Goal: Find specific page/section: Find specific page/section

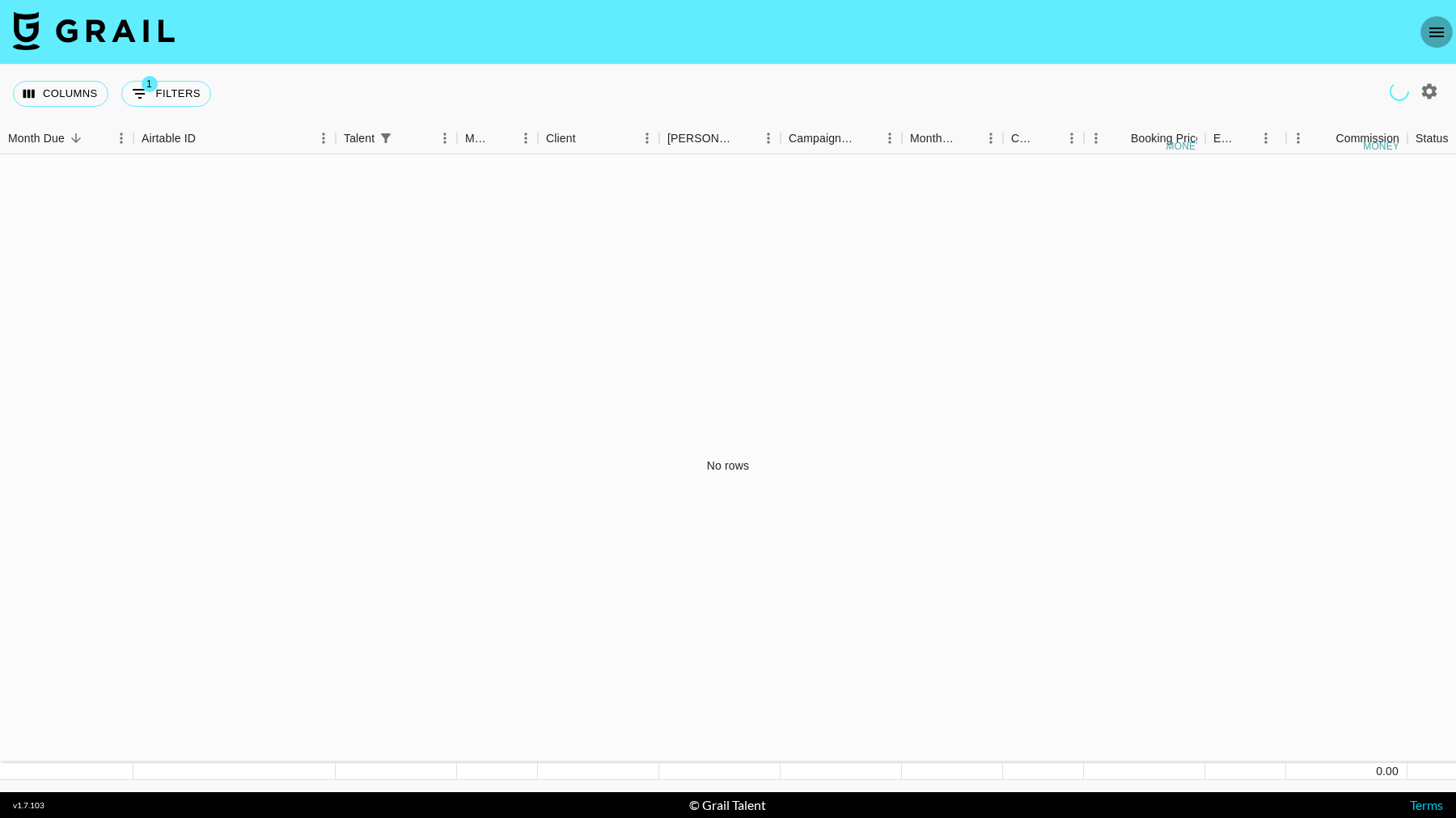
click at [1441, 30] on icon "open drawer" at bounding box center [1436, 33] width 19 height 19
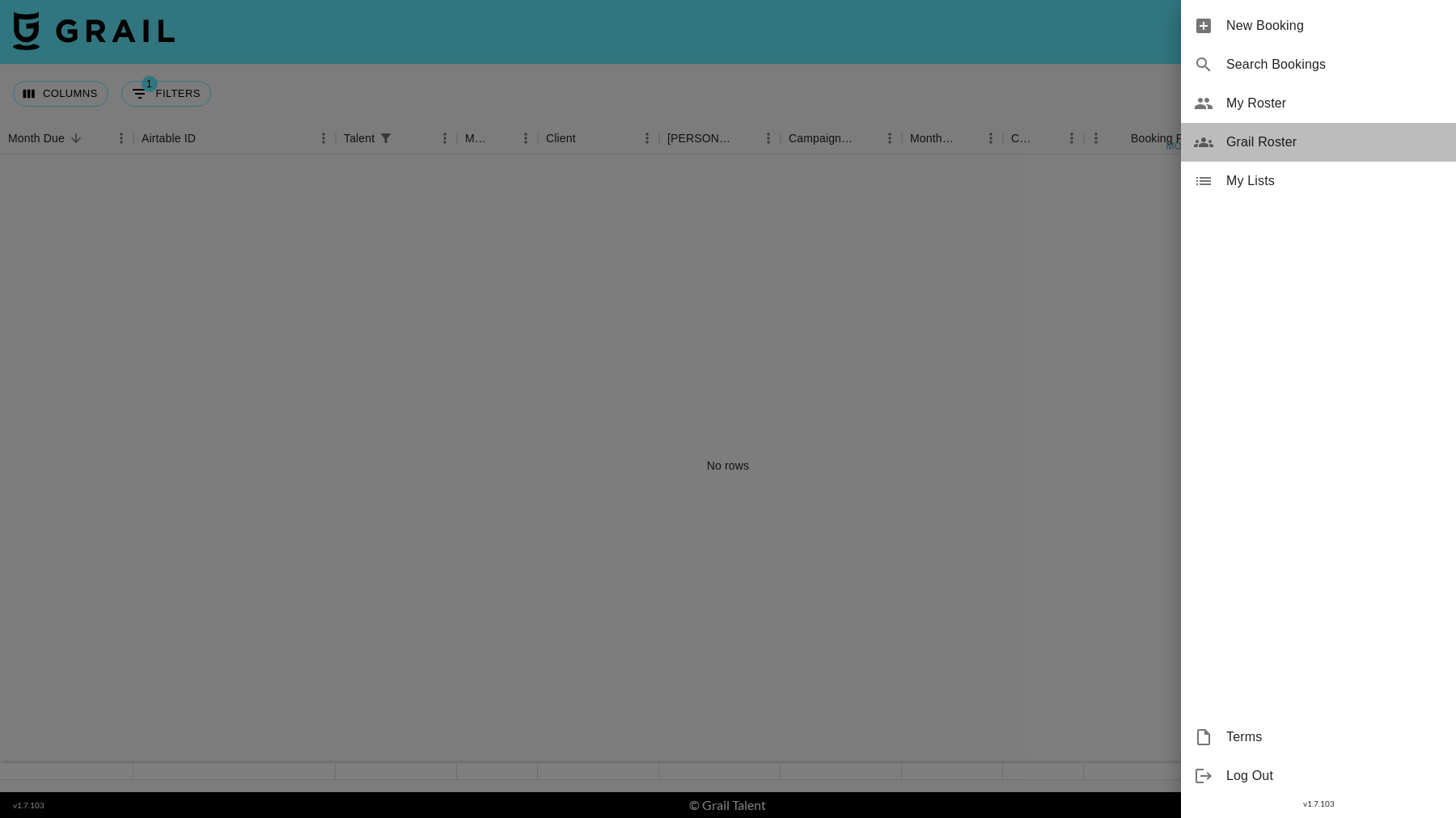
click at [1279, 141] on span "Grail Roster" at bounding box center [1334, 142] width 216 height 19
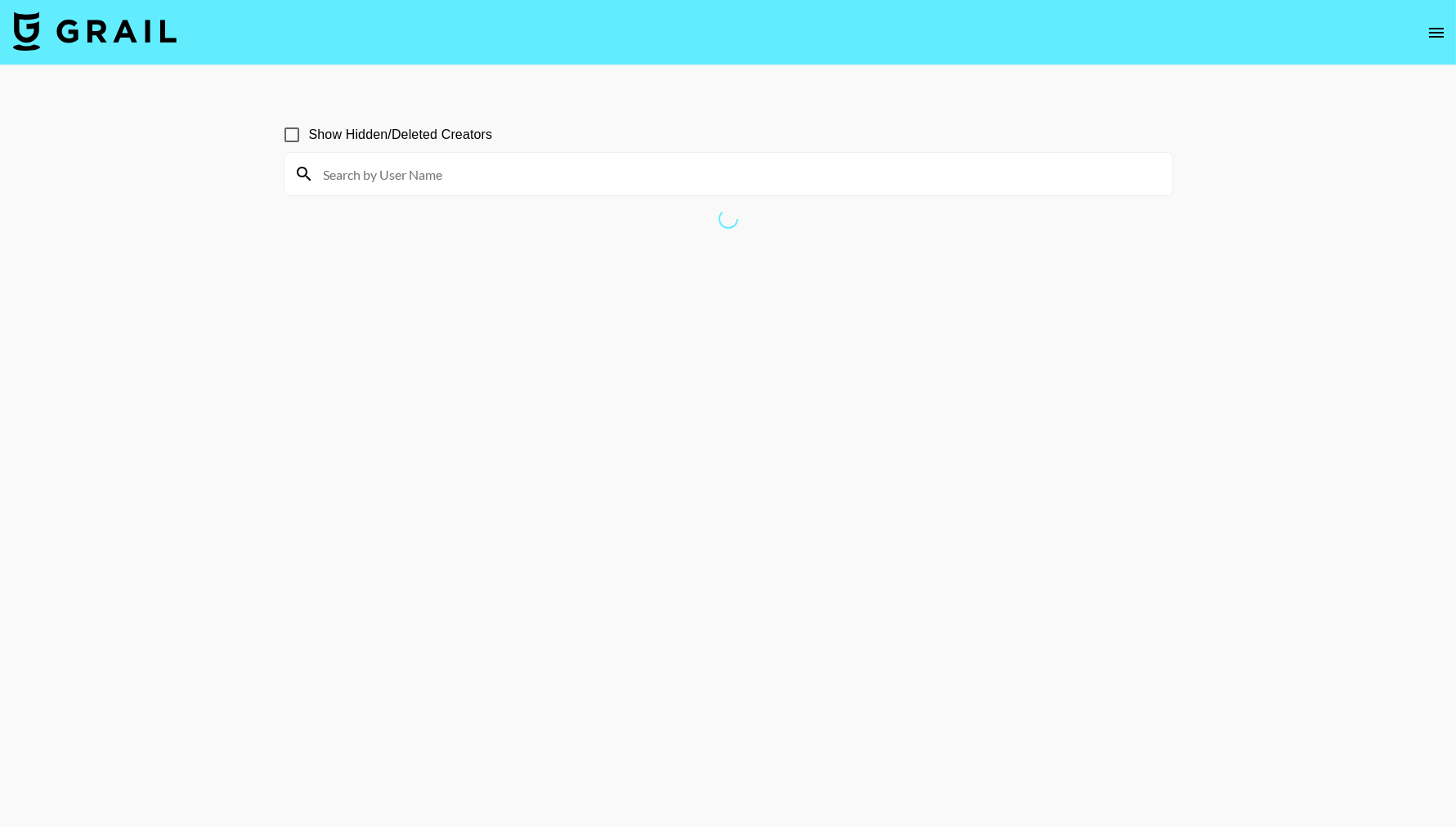
click at [284, 126] on input "Show Hidden/Deleted Creators" at bounding box center [291, 134] width 34 height 34
checkbox input "true"
click at [360, 177] on input at bounding box center [737, 174] width 848 height 26
type input "n"
click at [360, 177] on input at bounding box center [737, 174] width 848 height 26
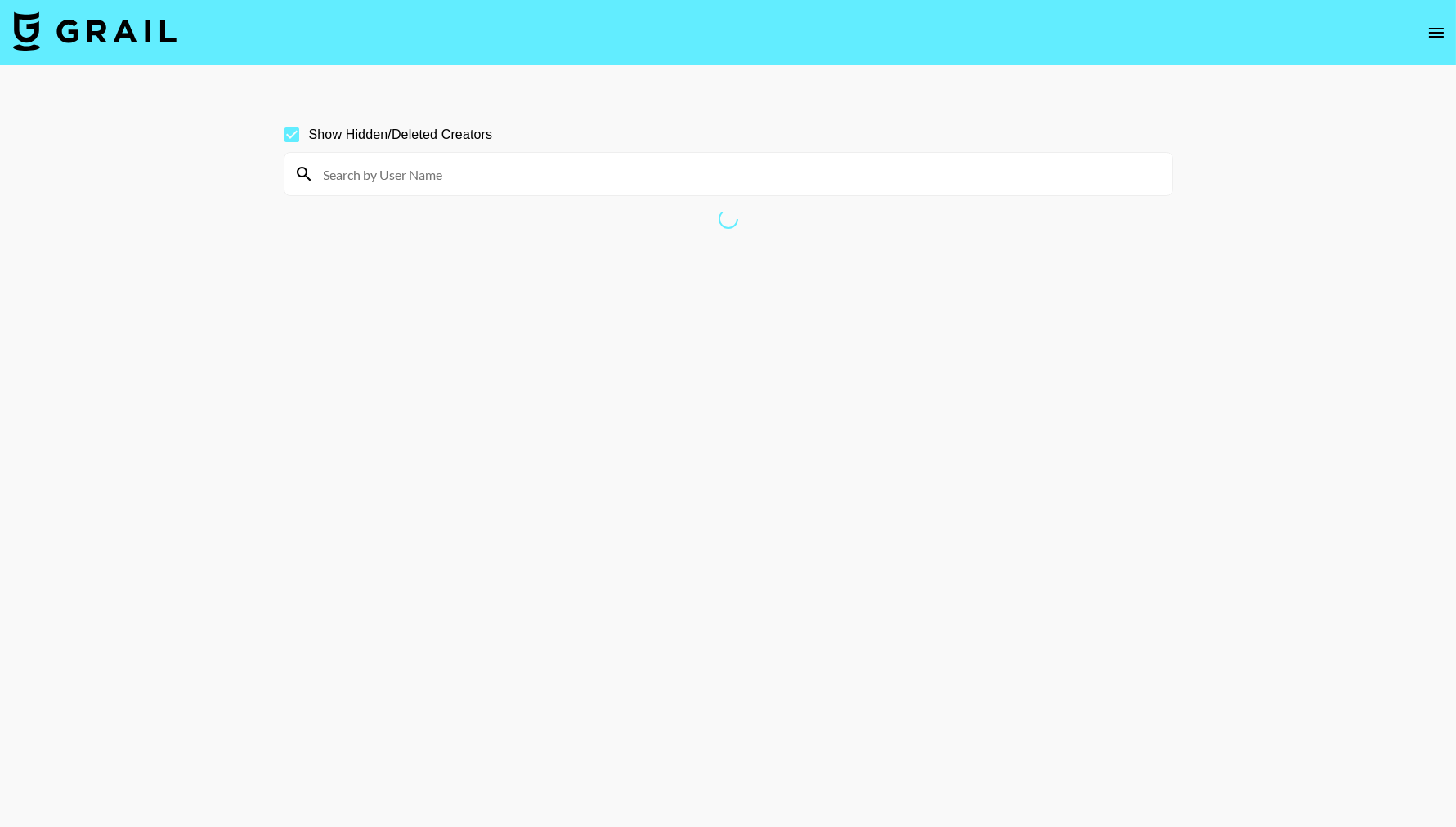
click at [360, 177] on input at bounding box center [737, 174] width 848 height 26
drag, startPoint x: 360, startPoint y: 177, endPoint x: 433, endPoint y: 23, distance: 170.4
click at [315, 169] on input at bounding box center [737, 174] width 848 height 26
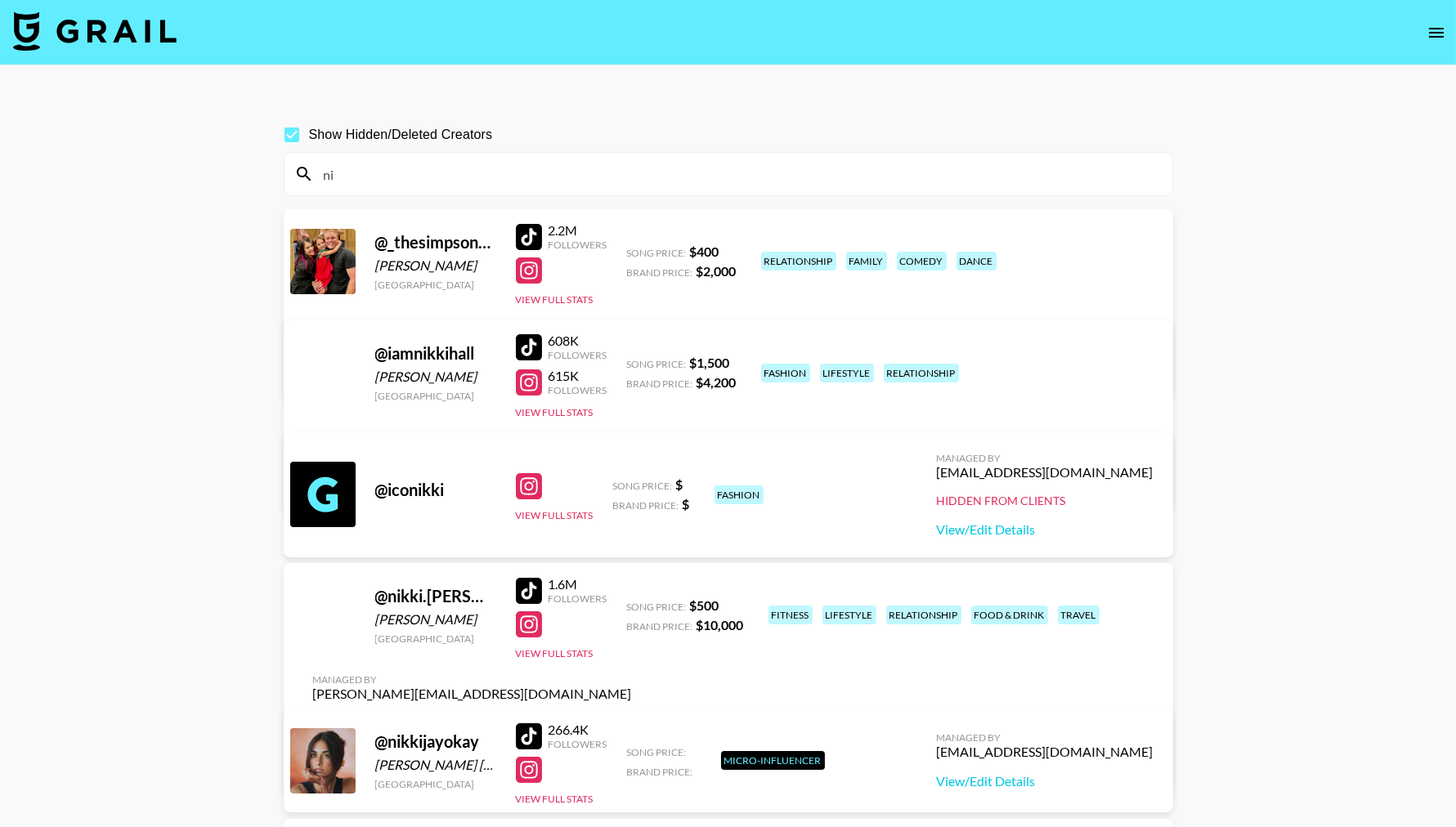
type input "n"
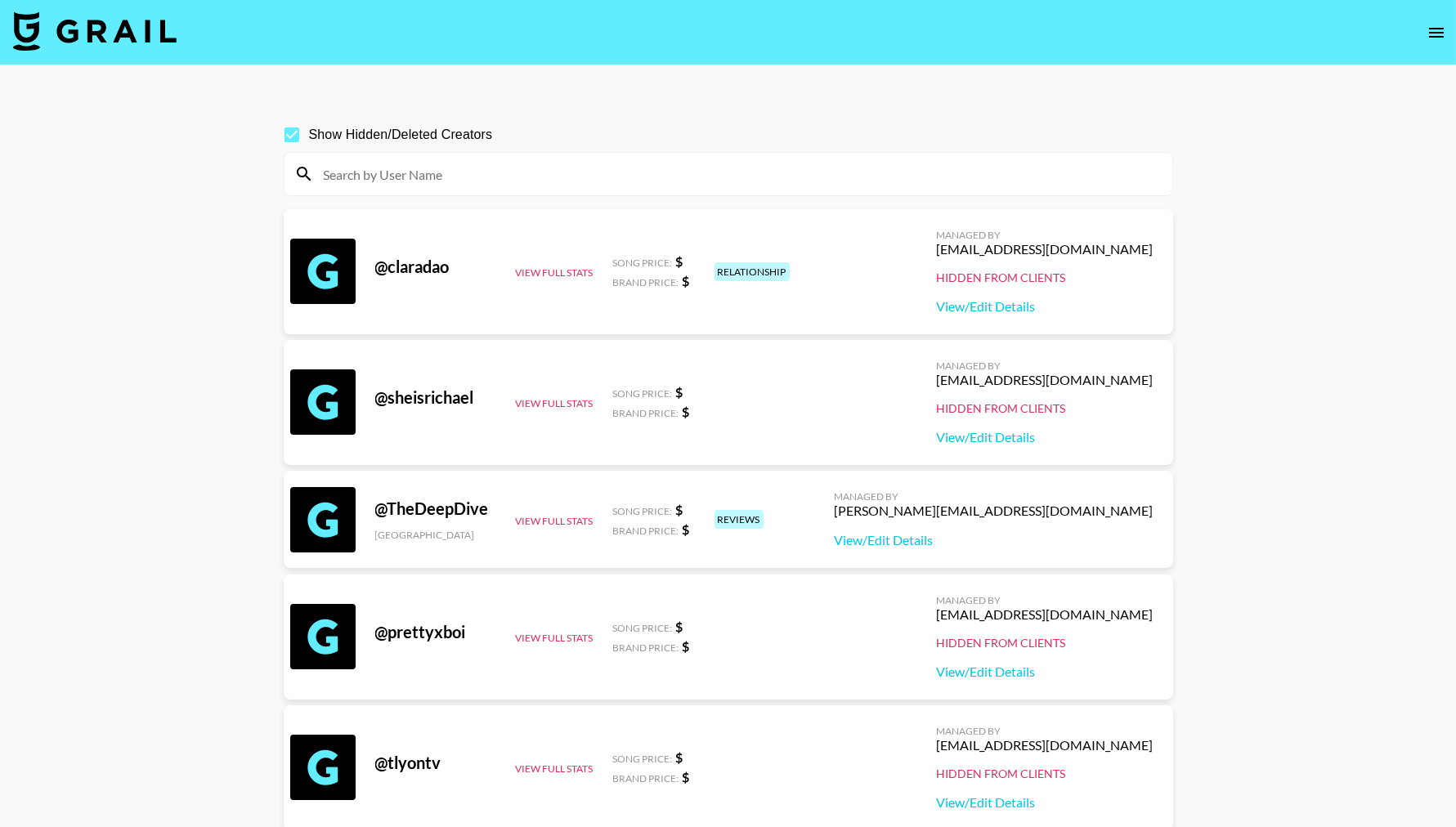
click at [1438, 39] on icon "open drawer" at bounding box center [1436, 33] width 19 height 19
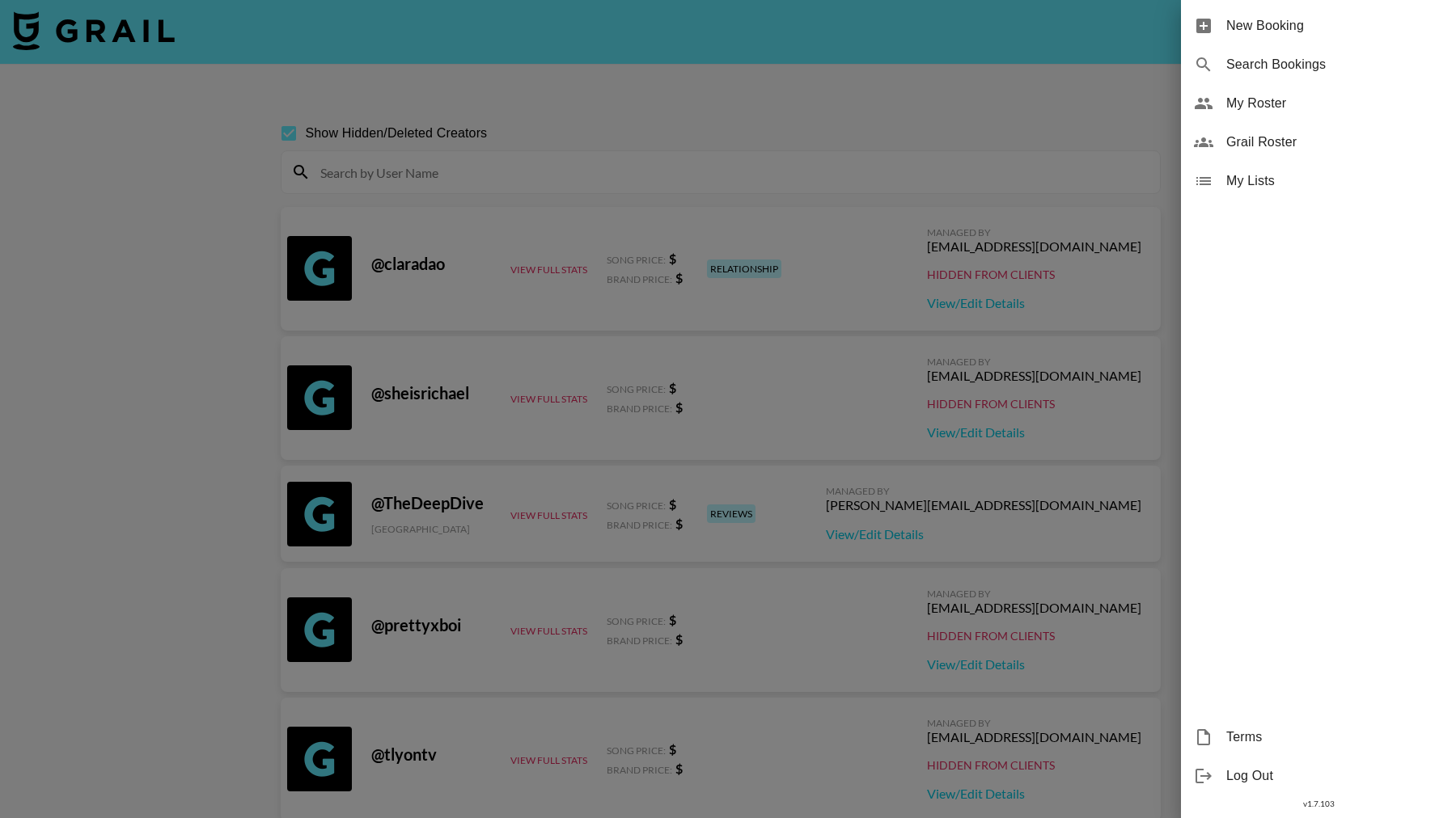
click at [1303, 61] on span "Search Bookings" at bounding box center [1334, 64] width 216 height 19
select select "id"
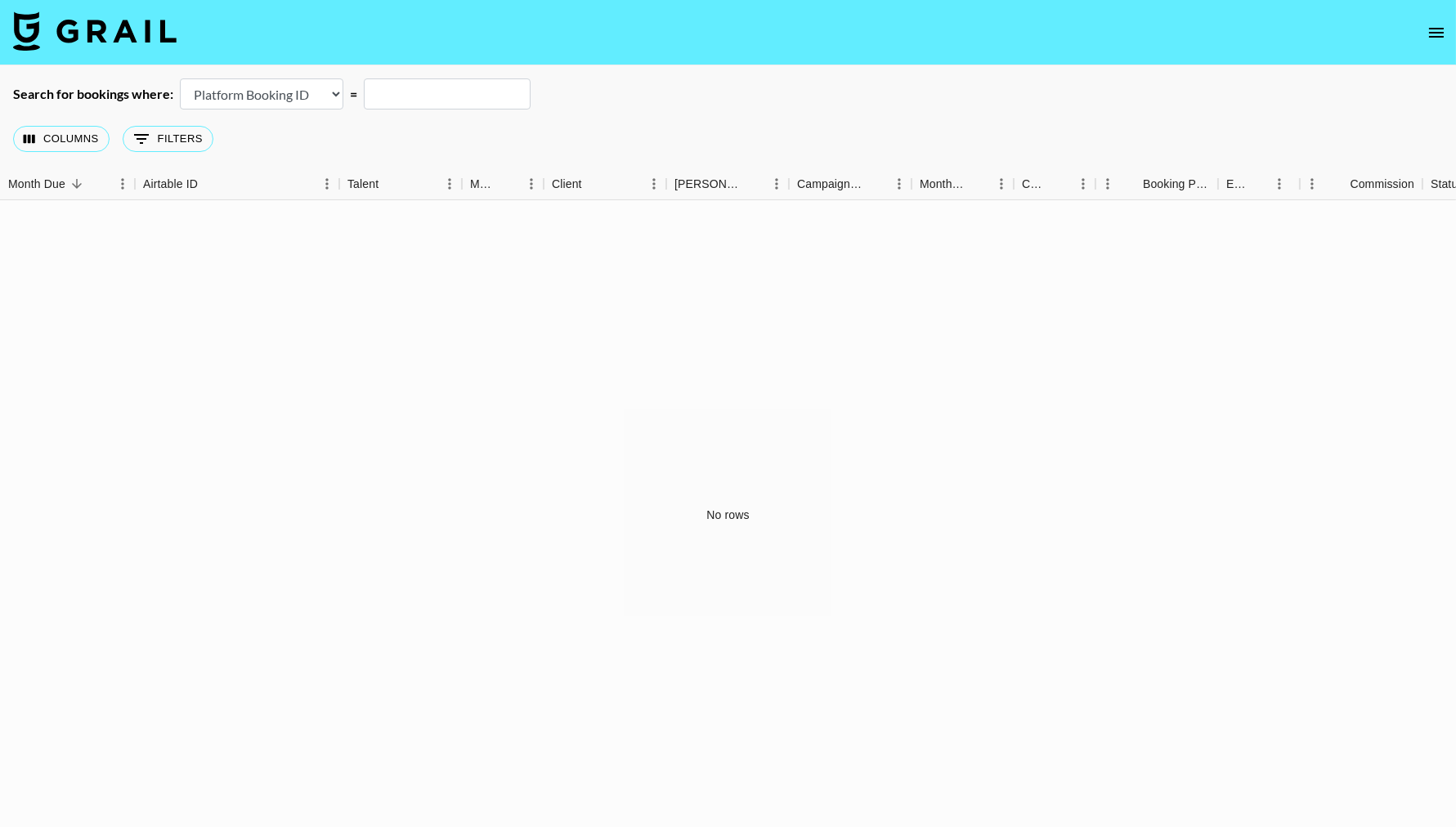
click at [317, 95] on select "Airtable Booking ID Platform Booking ID Platform Campaign ID" at bounding box center [261, 94] width 163 height 31
click at [458, 136] on div "Columns 0 Filters + Booking" at bounding box center [728, 139] width 1456 height 59
click at [418, 92] on input "text" at bounding box center [447, 94] width 167 height 31
click at [161, 139] on button "0 Filters" at bounding box center [167, 139] width 90 height 26
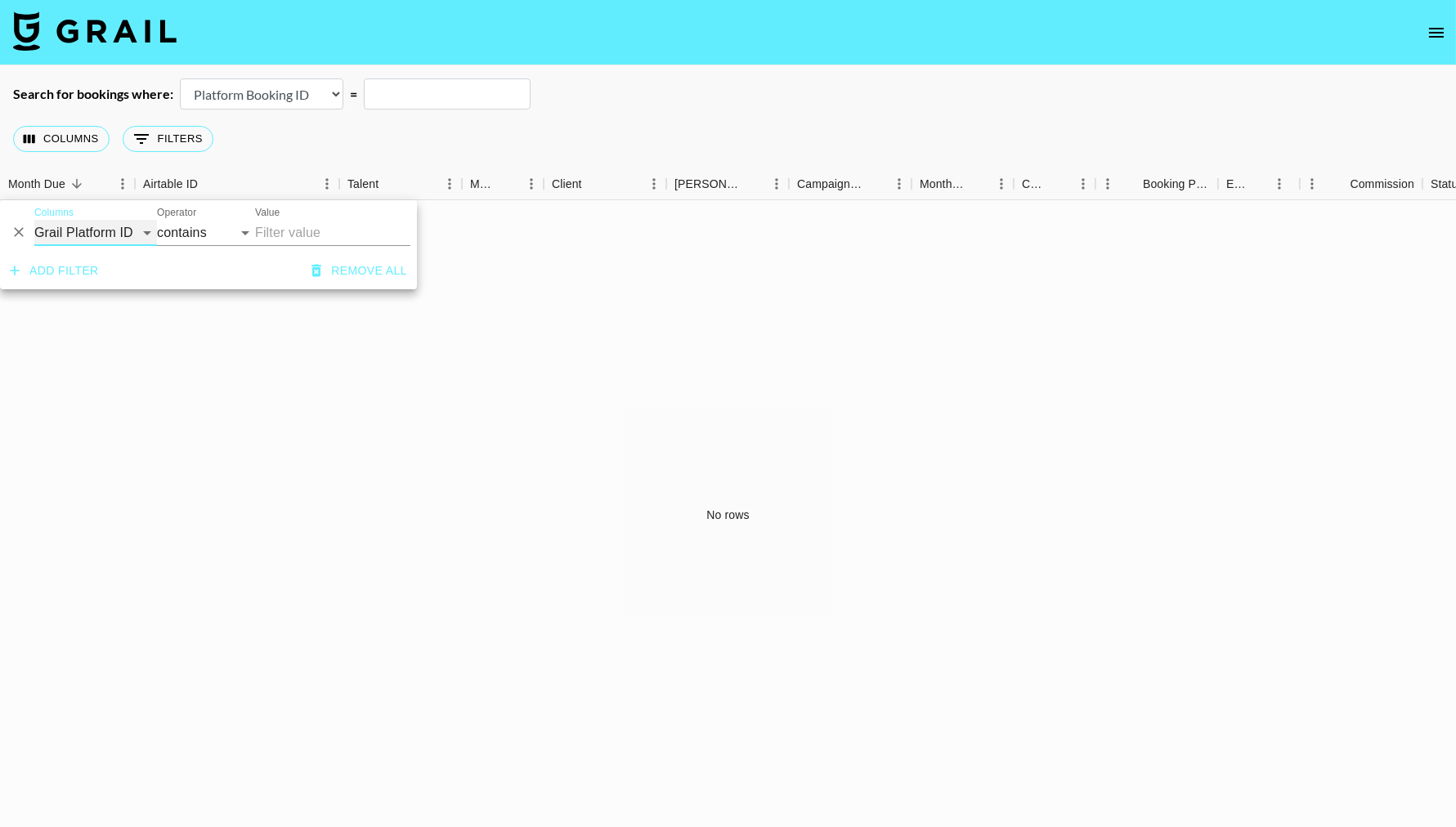
click at [123, 229] on select "Grail Platform ID Airtable ID Talent Manager Client [PERSON_NAME] Campaign (Typ…" at bounding box center [95, 232] width 122 height 26
select select "clientId"
click at [34, 220] on select "Grail Platform ID Airtable ID Talent Manager Client [PERSON_NAME] Campaign (Typ…" at bounding box center [95, 232] width 122 height 26
select select "is"
click at [289, 238] on input "Value" at bounding box center [365, 232] width 220 height 25
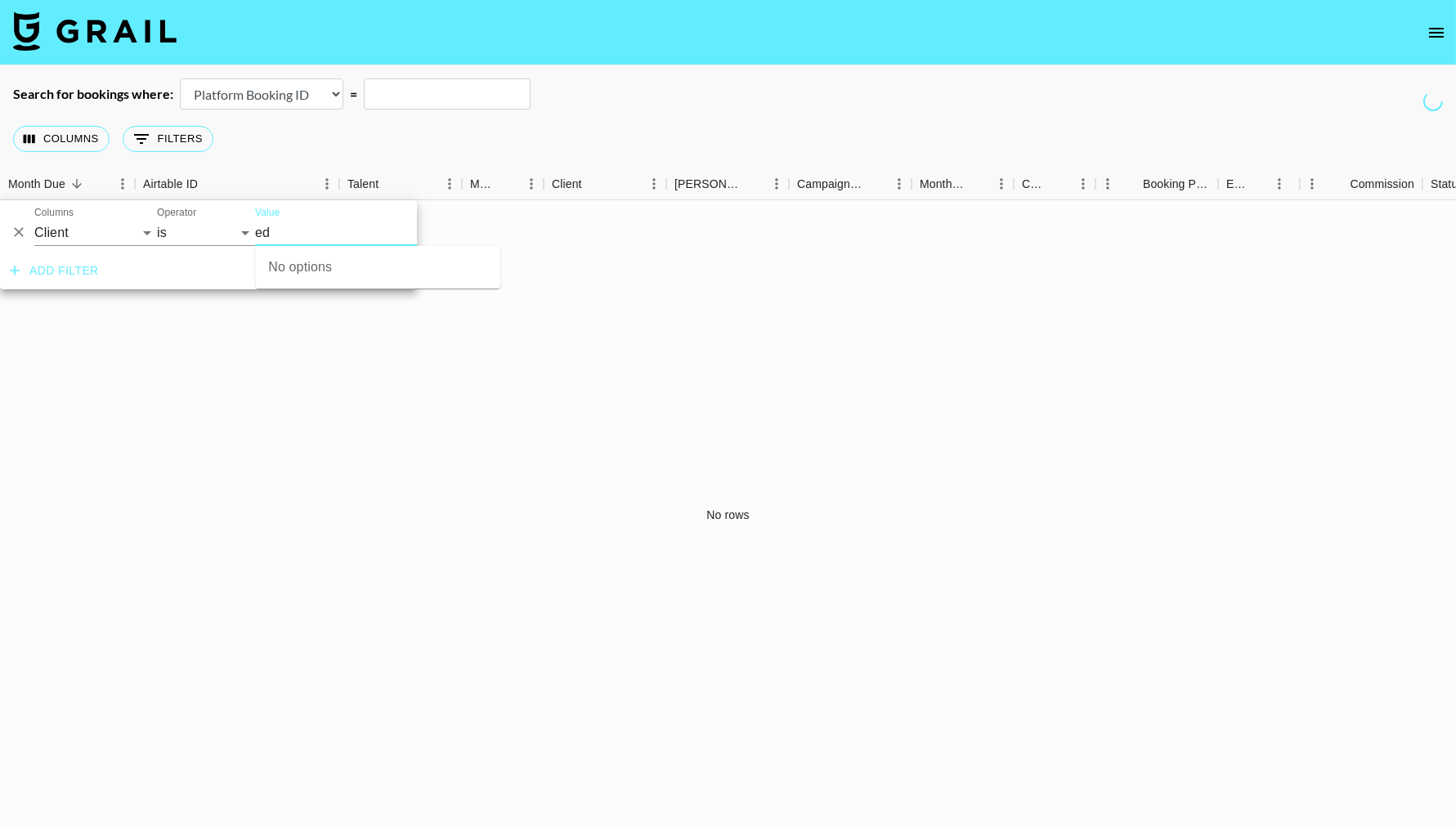
type input "e"
click at [298, 231] on input "Value" at bounding box center [365, 232] width 220 height 25
click at [271, 369] on div "No rows" at bounding box center [728, 515] width 1456 height 630
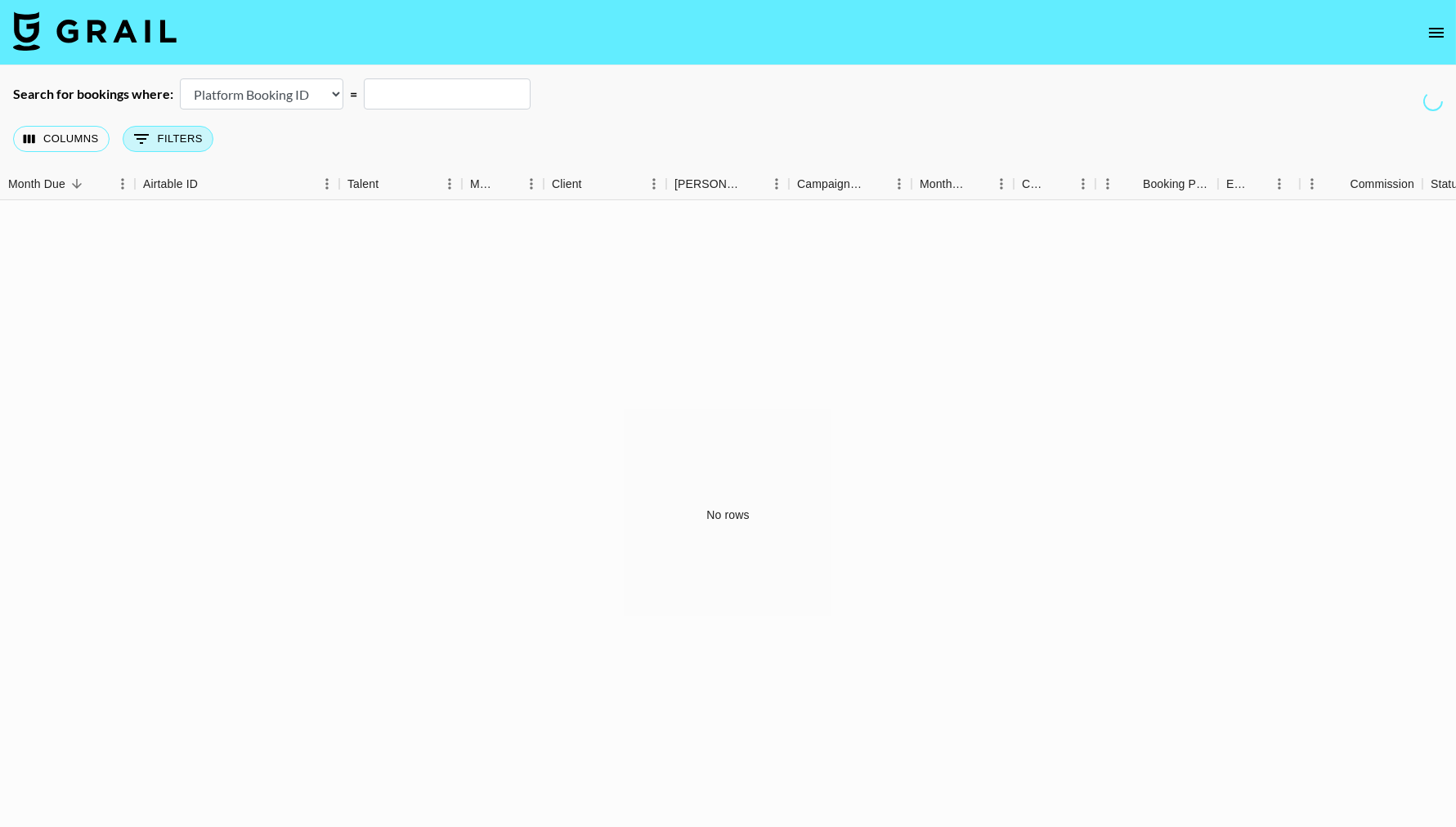
click at [154, 130] on button "0 Filters" at bounding box center [167, 139] width 90 height 26
select select "clientId"
click at [317, 229] on input "Value" at bounding box center [365, 232] width 220 height 25
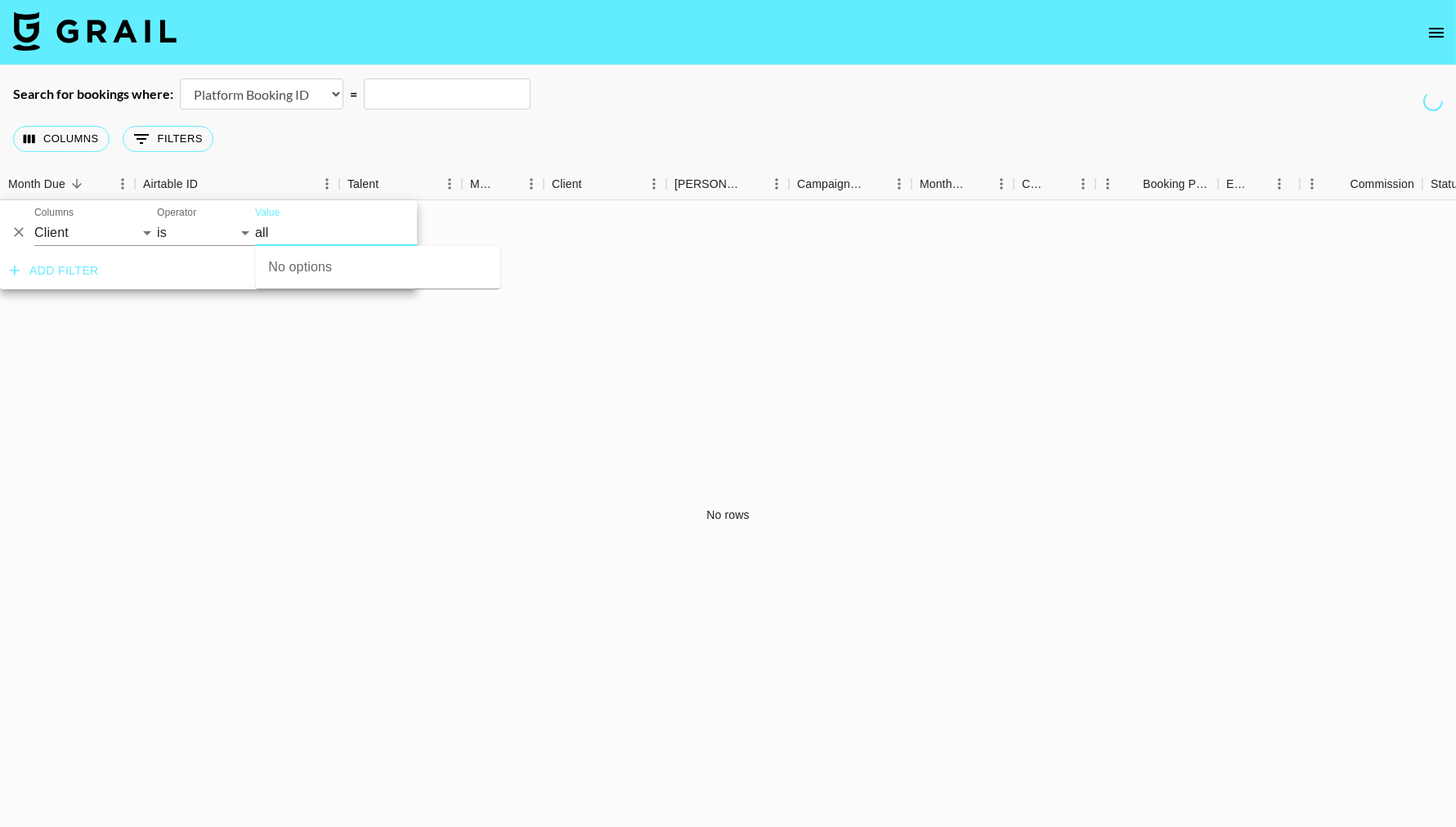
type input "all"
click at [219, 239] on select "is is not is any of is not any of" at bounding box center [206, 232] width 98 height 26
select select "isNot"
click at [157, 220] on select "is is not is any of is not any of" at bounding box center [206, 232] width 98 height 26
click at [296, 233] on input "Value" at bounding box center [365, 232] width 220 height 25
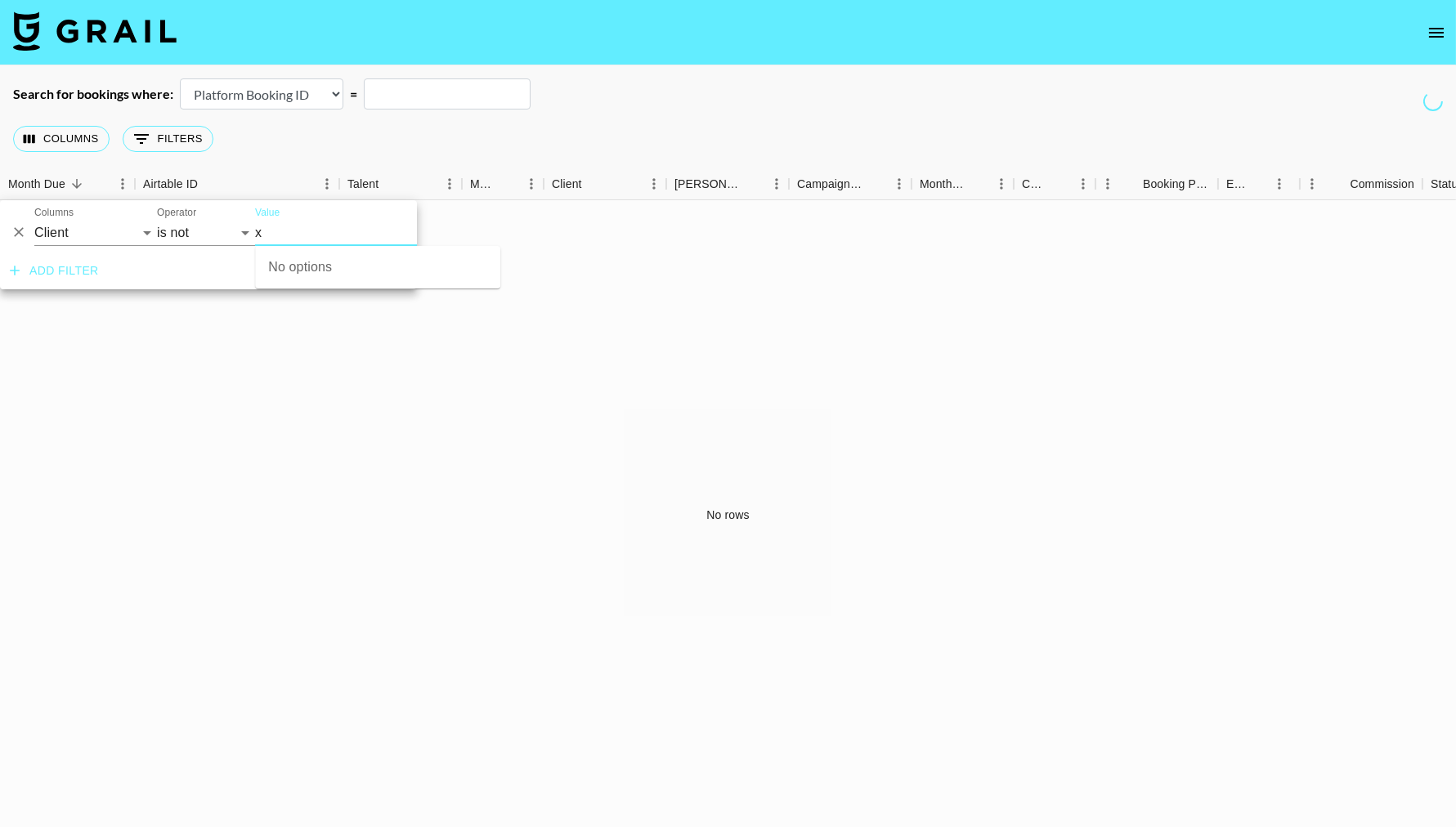
type input "x"
click at [181, 276] on div "Add filter Remove all" at bounding box center [208, 271] width 417 height 37
click at [272, 323] on div "No rows" at bounding box center [728, 515] width 1456 height 630
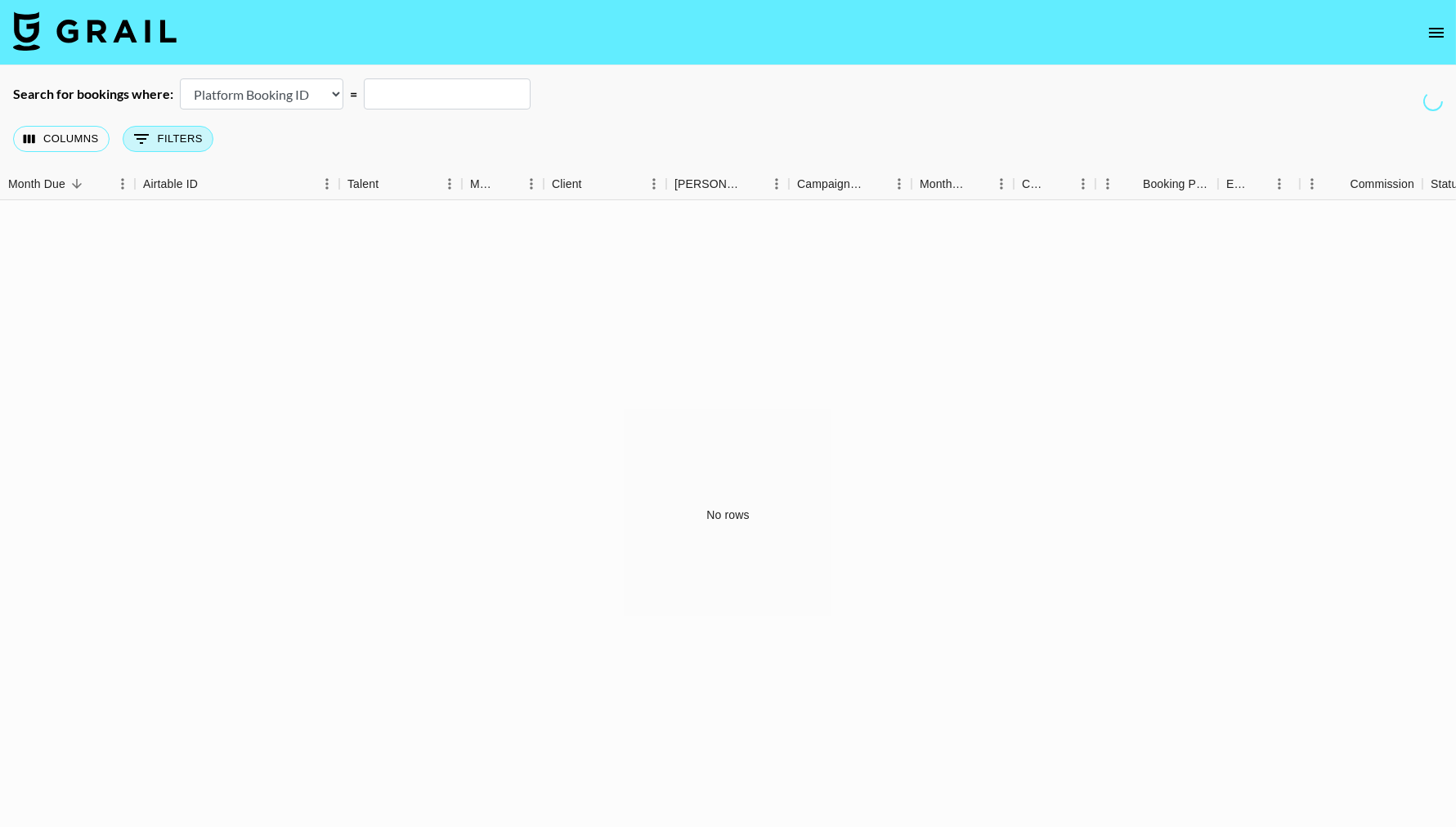
click at [152, 142] on button "0 Filters" at bounding box center [167, 139] width 90 height 26
select select "clientId"
select select "isNot"
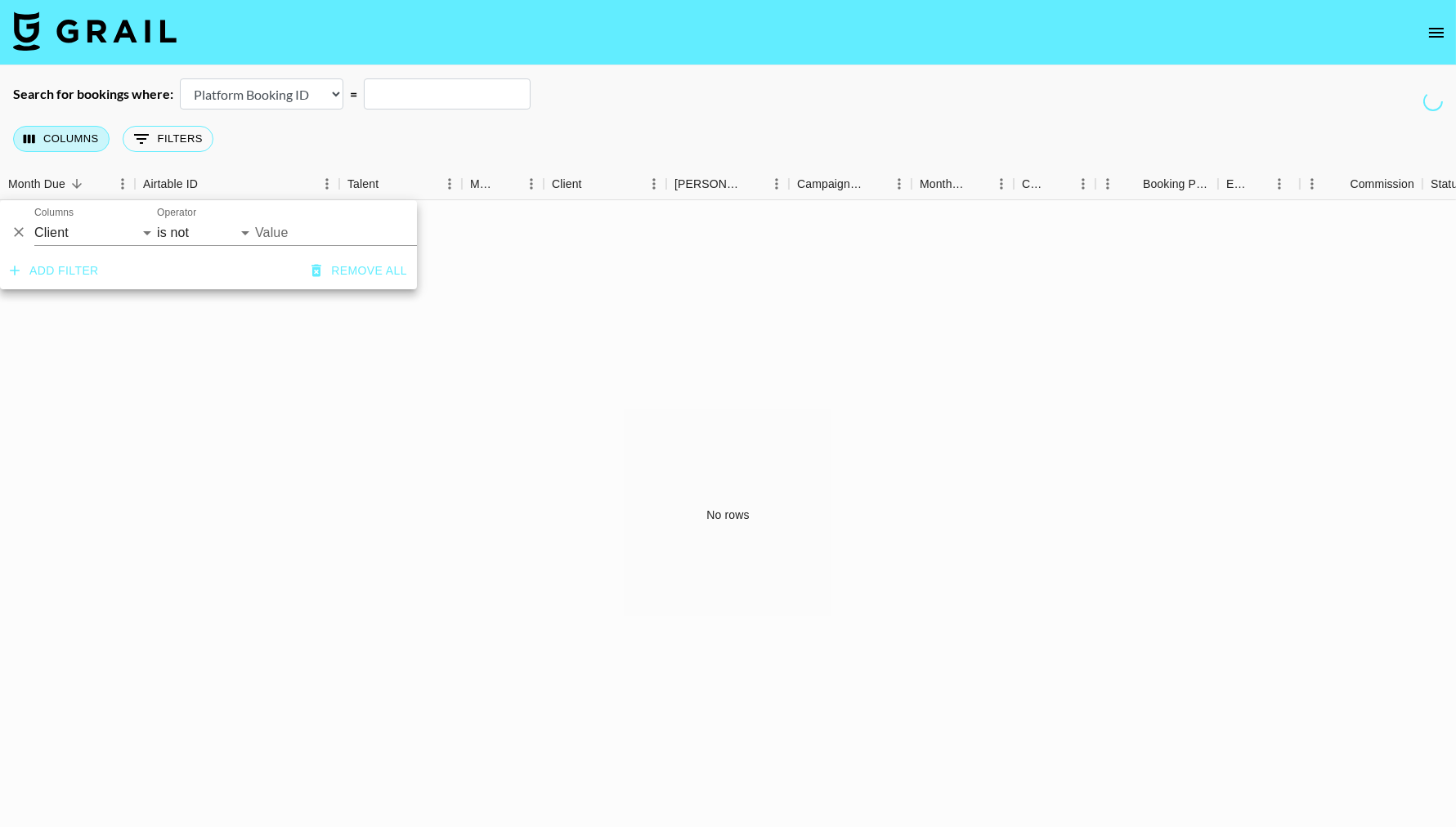
click at [80, 136] on button "Columns" at bounding box center [60, 139] width 96 height 26
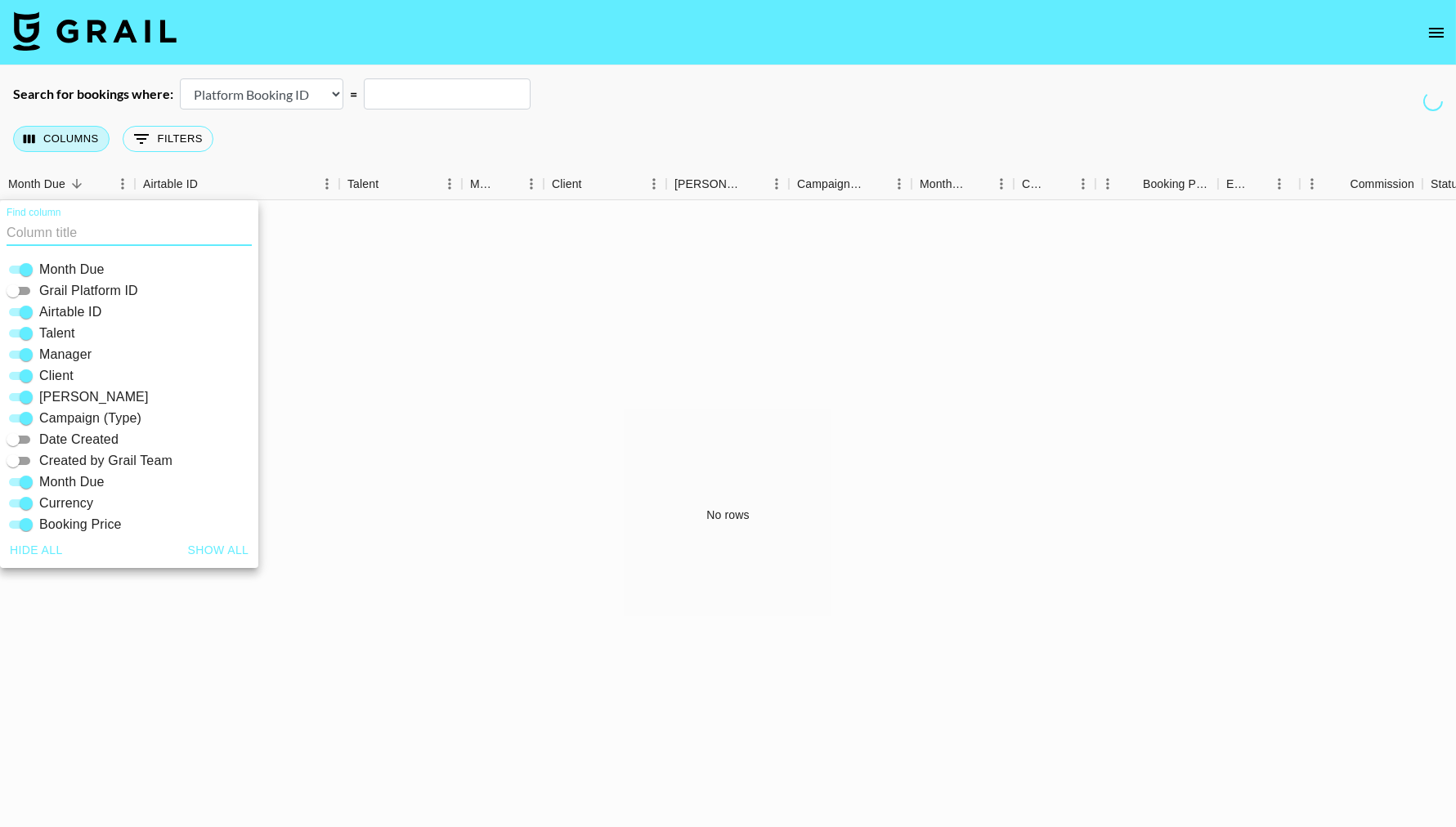
click at [80, 136] on button "Columns" at bounding box center [60, 139] width 96 height 26
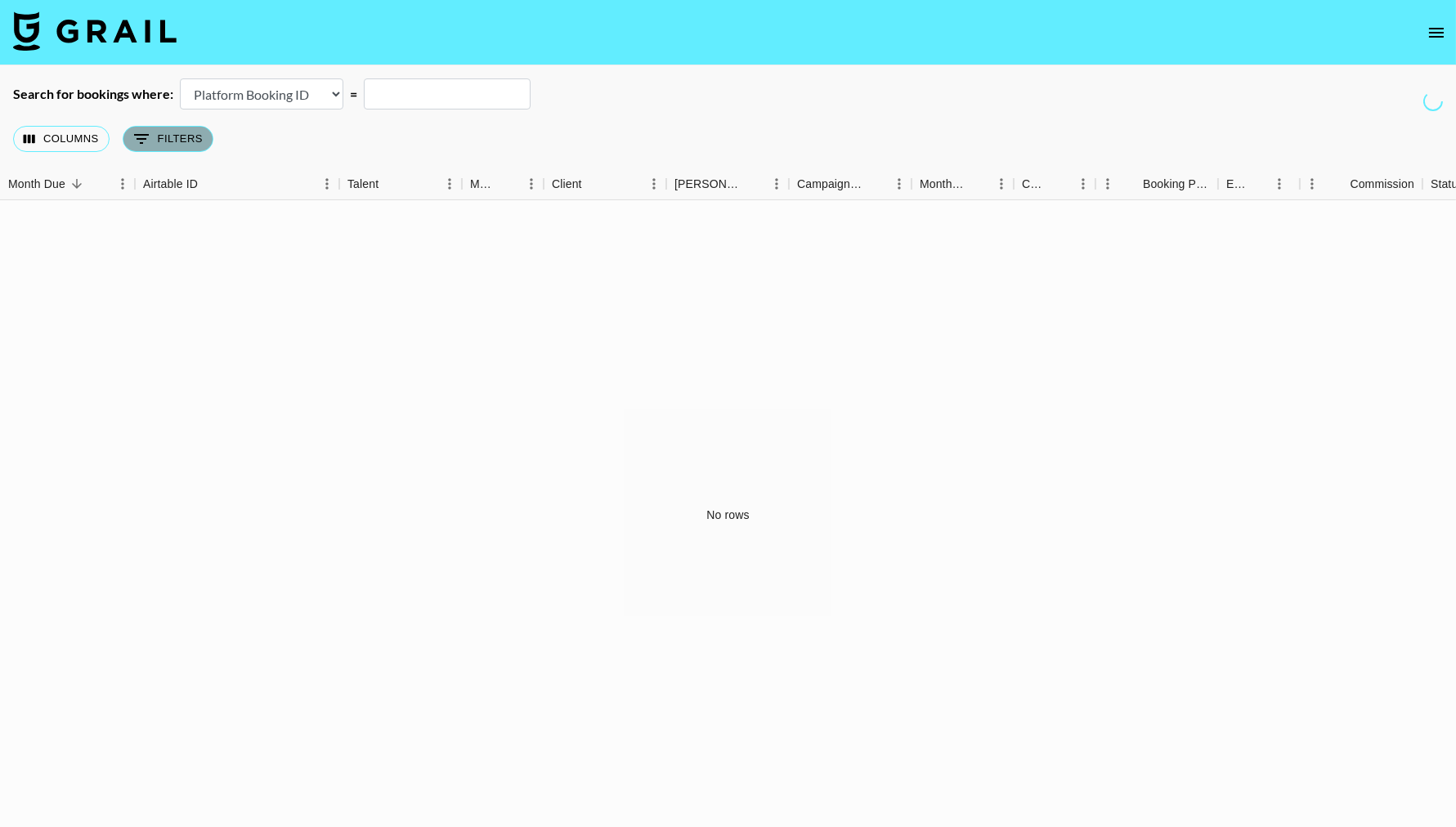
click at [165, 147] on button "0 Filters" at bounding box center [167, 139] width 90 height 26
select select "clientId"
select select "isNot"
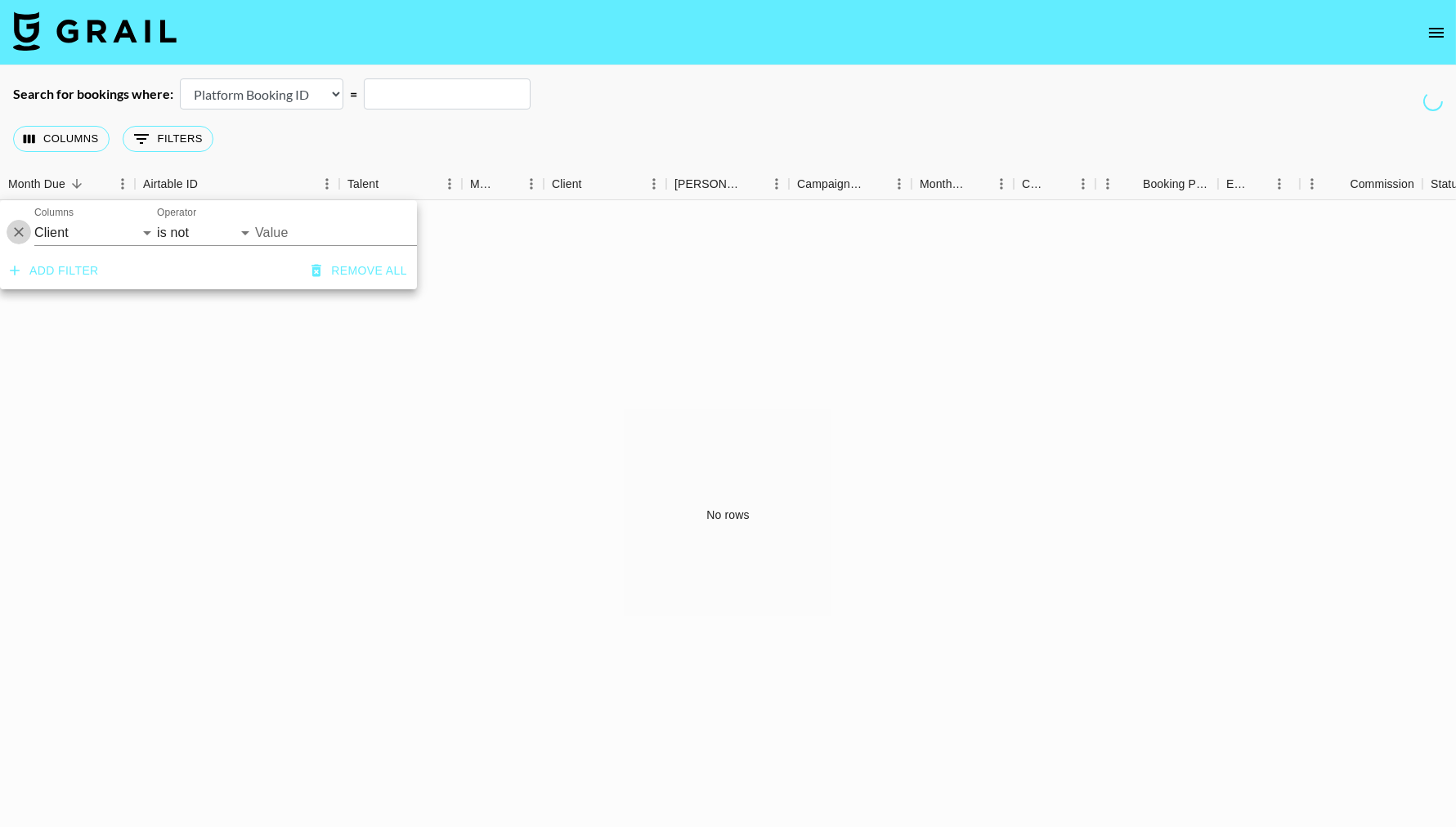
click at [17, 230] on icon "Delete" at bounding box center [18, 233] width 10 height 10
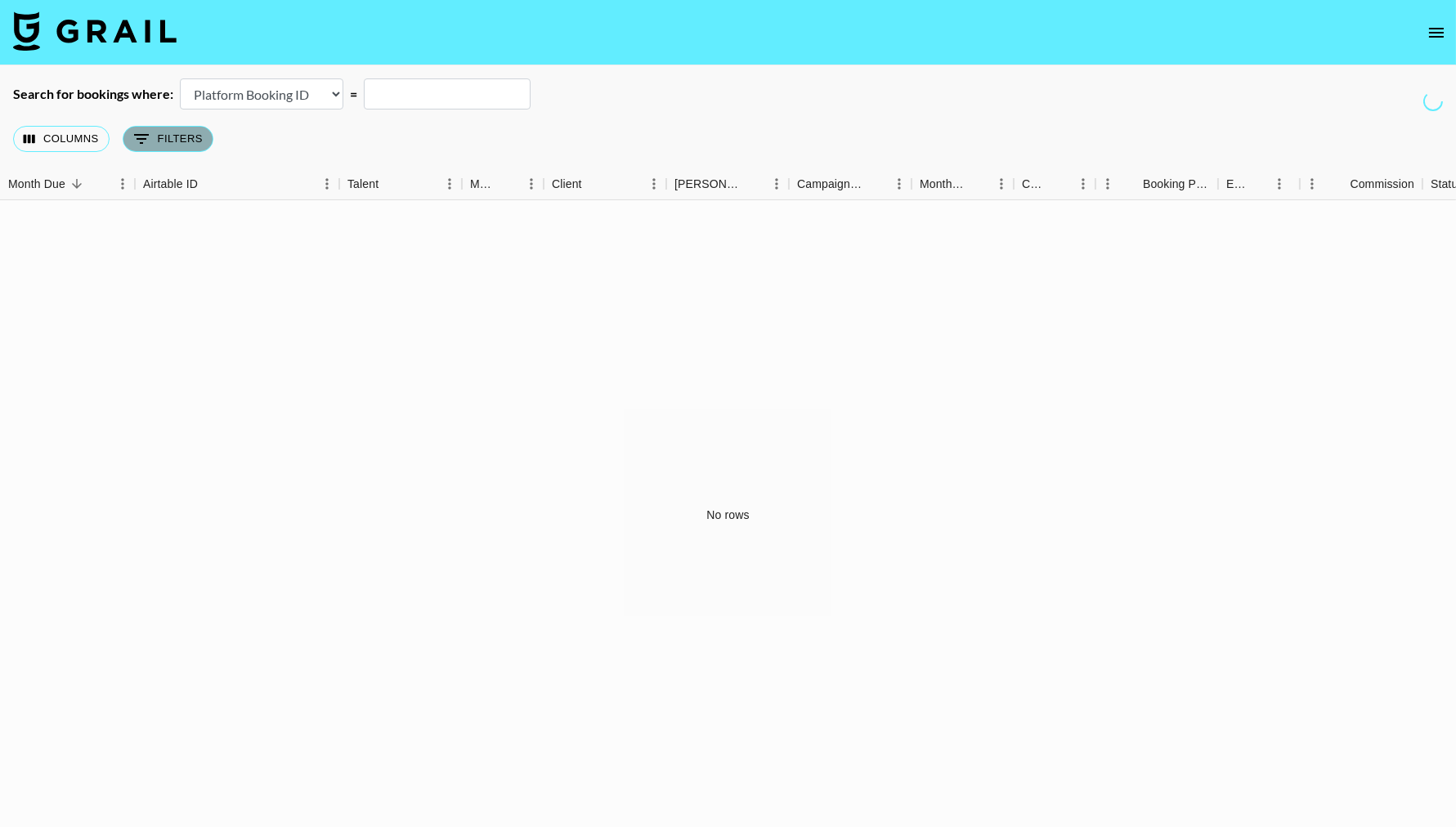
click at [152, 142] on button "0 Filters" at bounding box center [167, 139] width 90 height 26
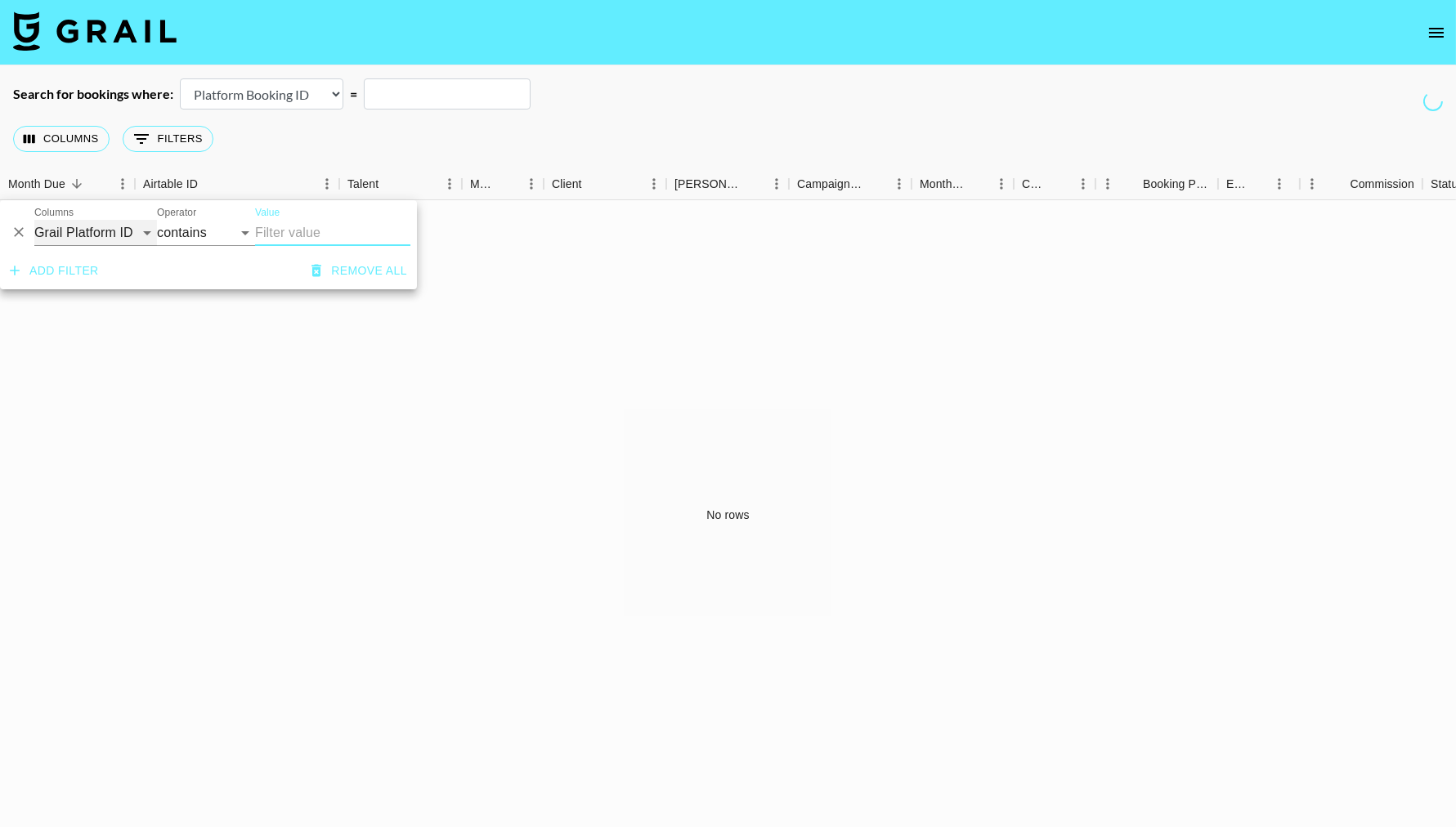
click at [142, 237] on select "Grail Platform ID Airtable ID Talent Manager Client [PERSON_NAME] Campaign (Typ…" at bounding box center [95, 232] width 122 height 26
select select "managerIds"
click at [34, 220] on select "Grail Platform ID Airtable ID Talent Manager Client [PERSON_NAME] Campaign (Typ…" at bounding box center [95, 232] width 122 height 26
select select "is"
click at [296, 233] on input "Value" at bounding box center [365, 232] width 220 height 25
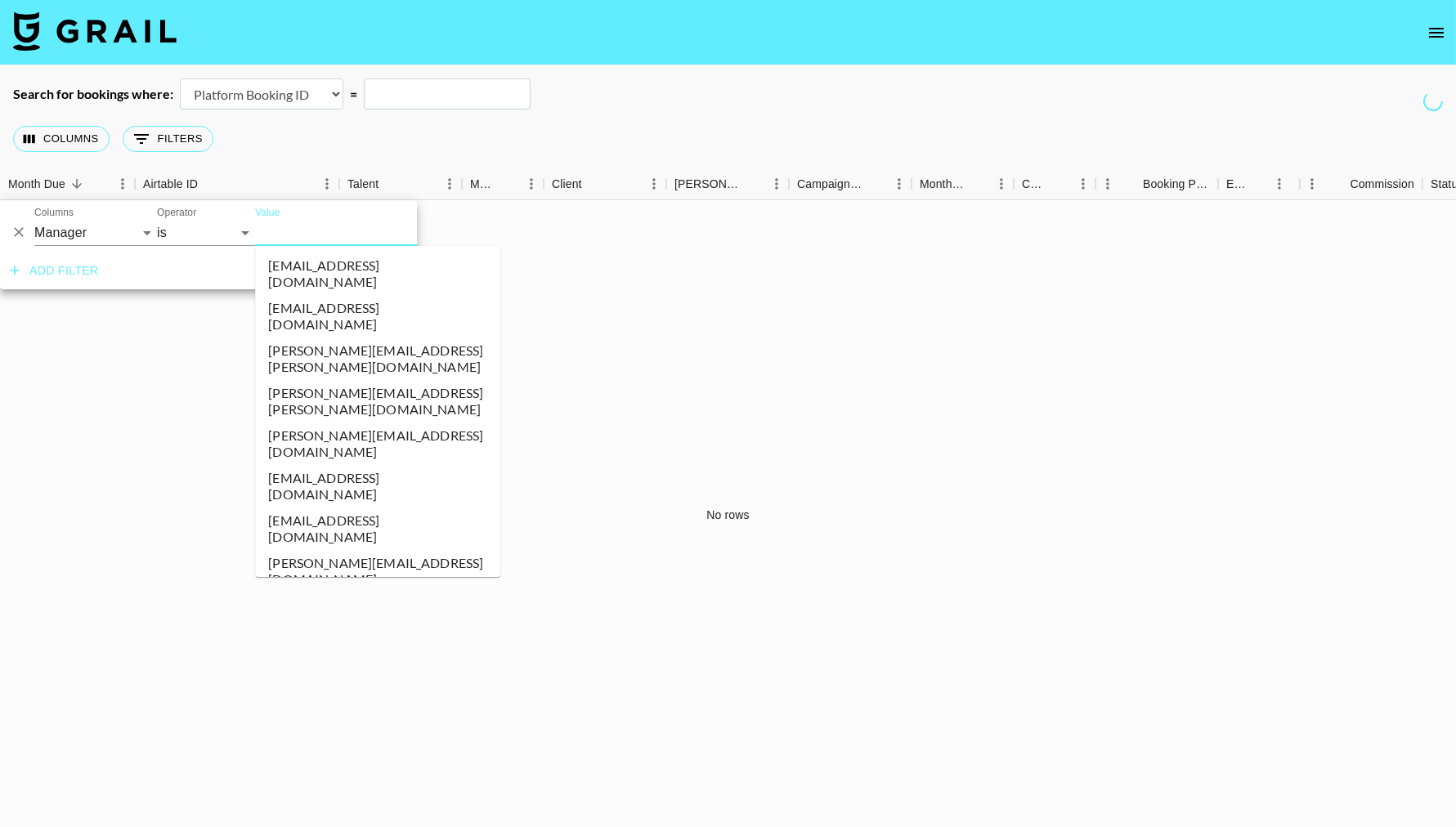
click at [328, 508] on li "[EMAIL_ADDRESS][DOMAIN_NAME]" at bounding box center [378, 530] width 245 height 43
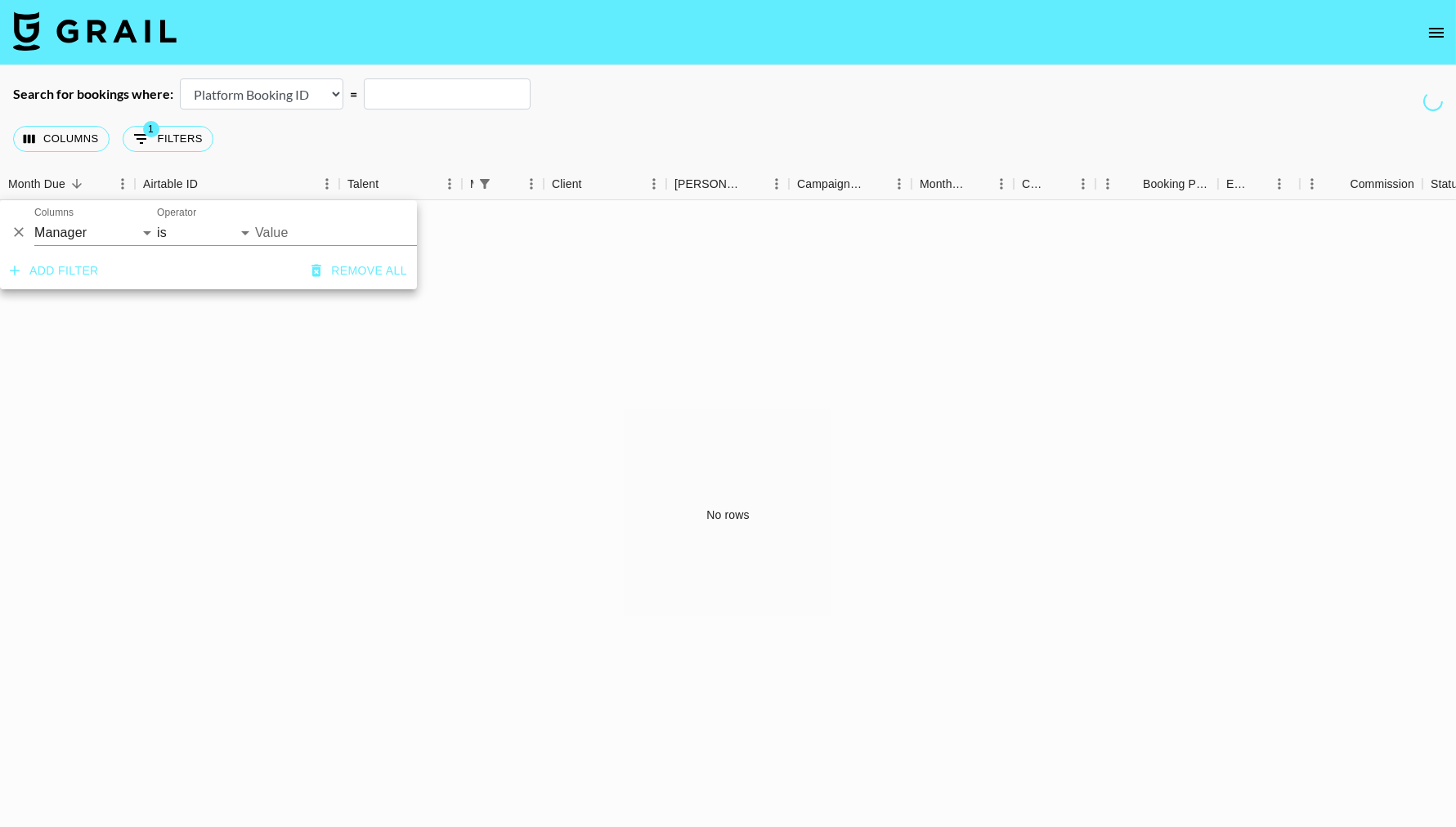
type input "[EMAIL_ADDRESS][DOMAIN_NAME]"
click at [340, 240] on input "[EMAIL_ADDRESS][DOMAIN_NAME]" at bounding box center [355, 232] width 199 height 25
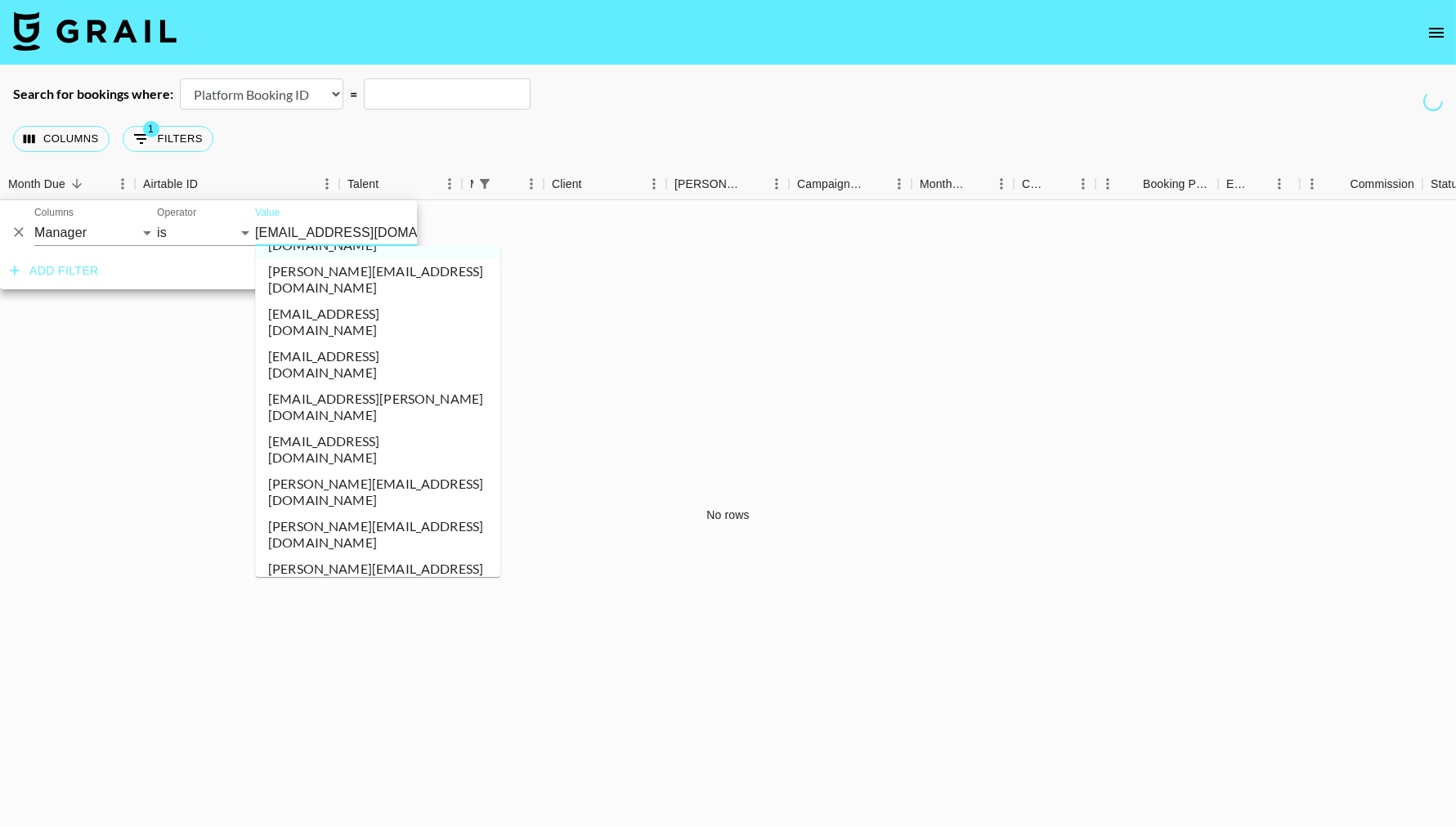
scroll to position [293, 0]
click at [339, 683] on li "[EMAIL_ADDRESS][PERSON_NAME][DOMAIN_NAME]" at bounding box center [378, 705] width 245 height 43
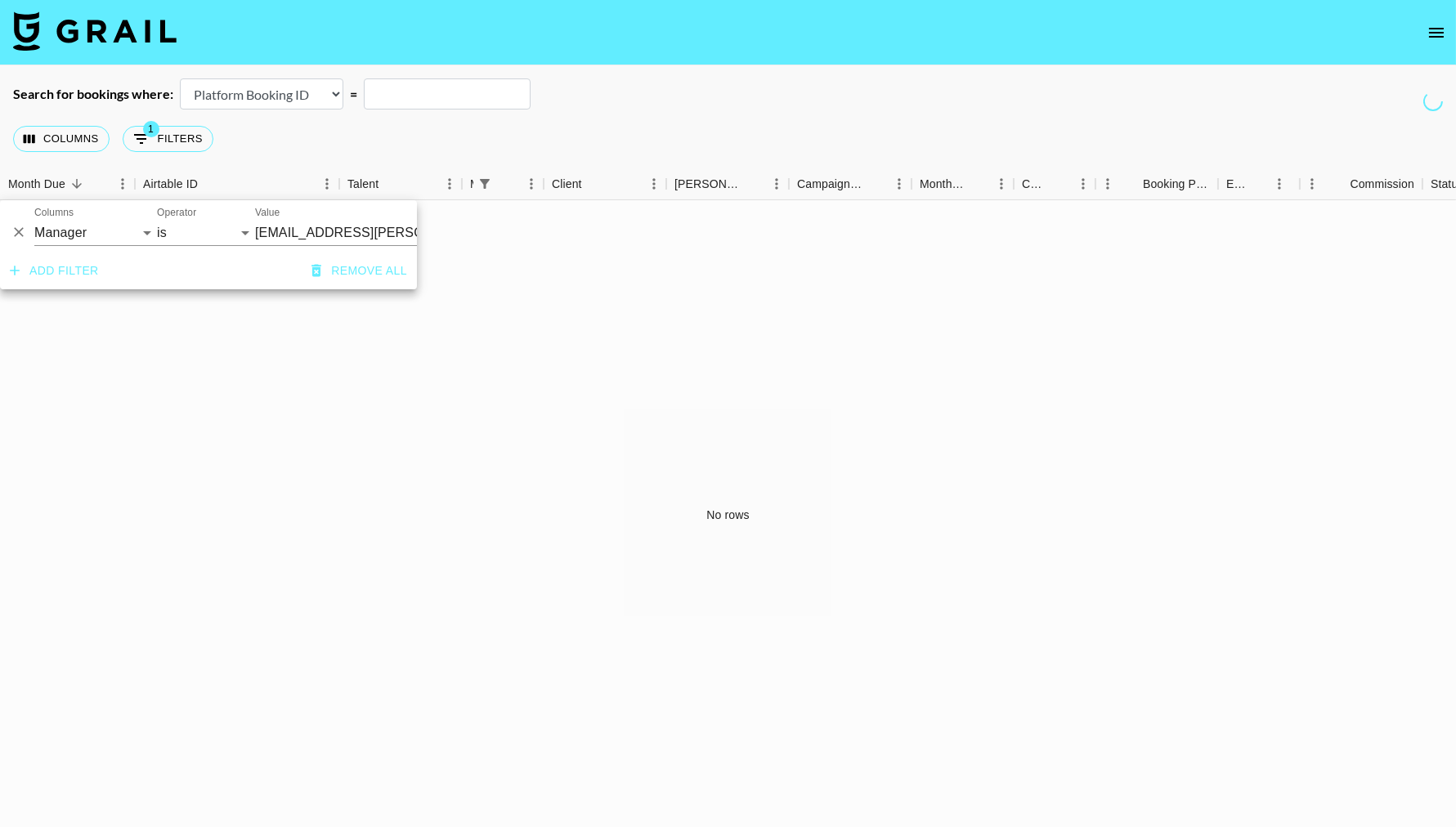
click at [303, 240] on input "[EMAIL_ADDRESS][PERSON_NAME][DOMAIN_NAME]" at bounding box center [355, 232] width 199 height 25
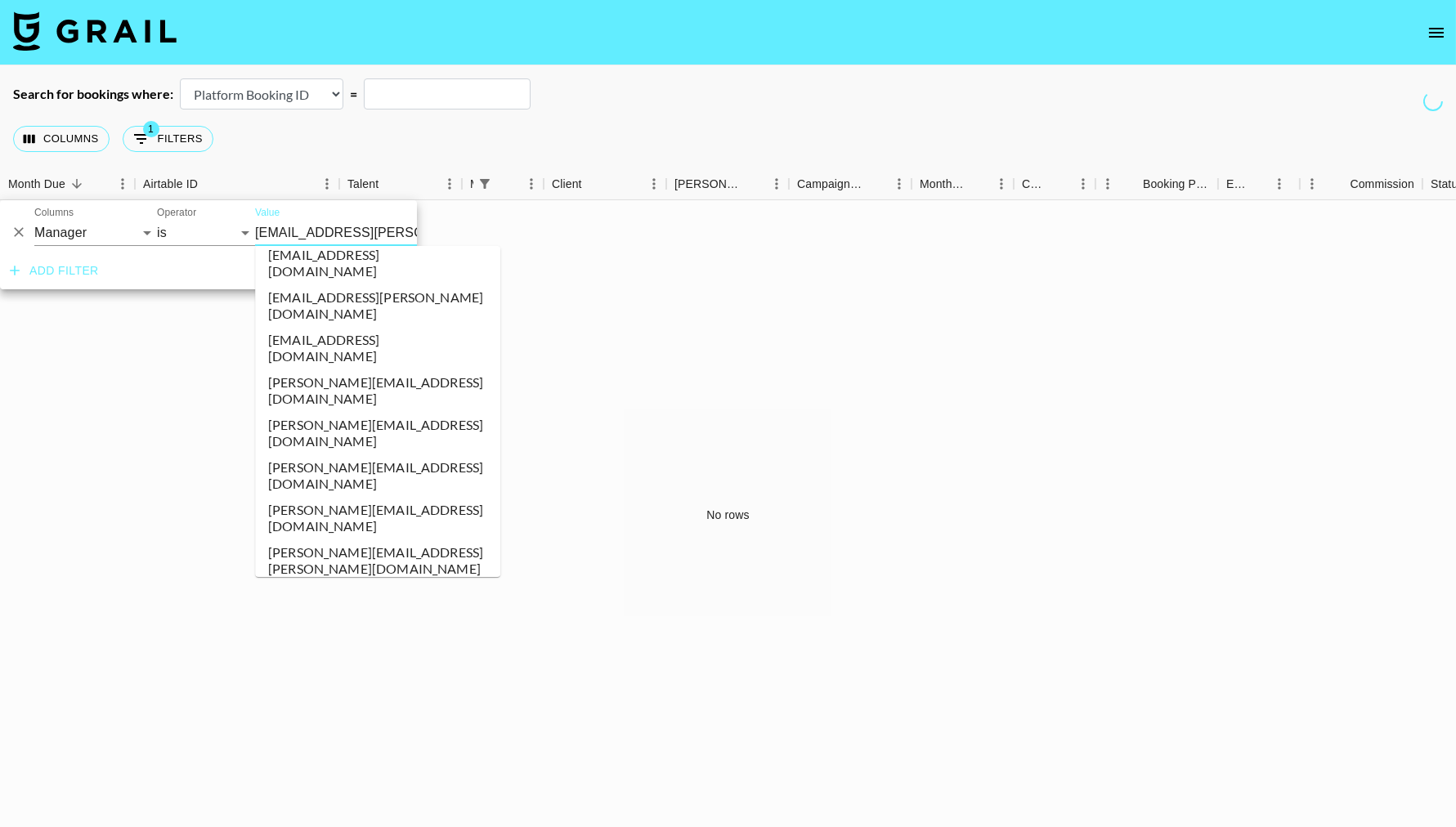
scroll to position [395, 0]
click at [327, 794] on li "[EMAIL_ADDRESS][PERSON_NAME][DOMAIN_NAME]" at bounding box center [378, 815] width 245 height 43
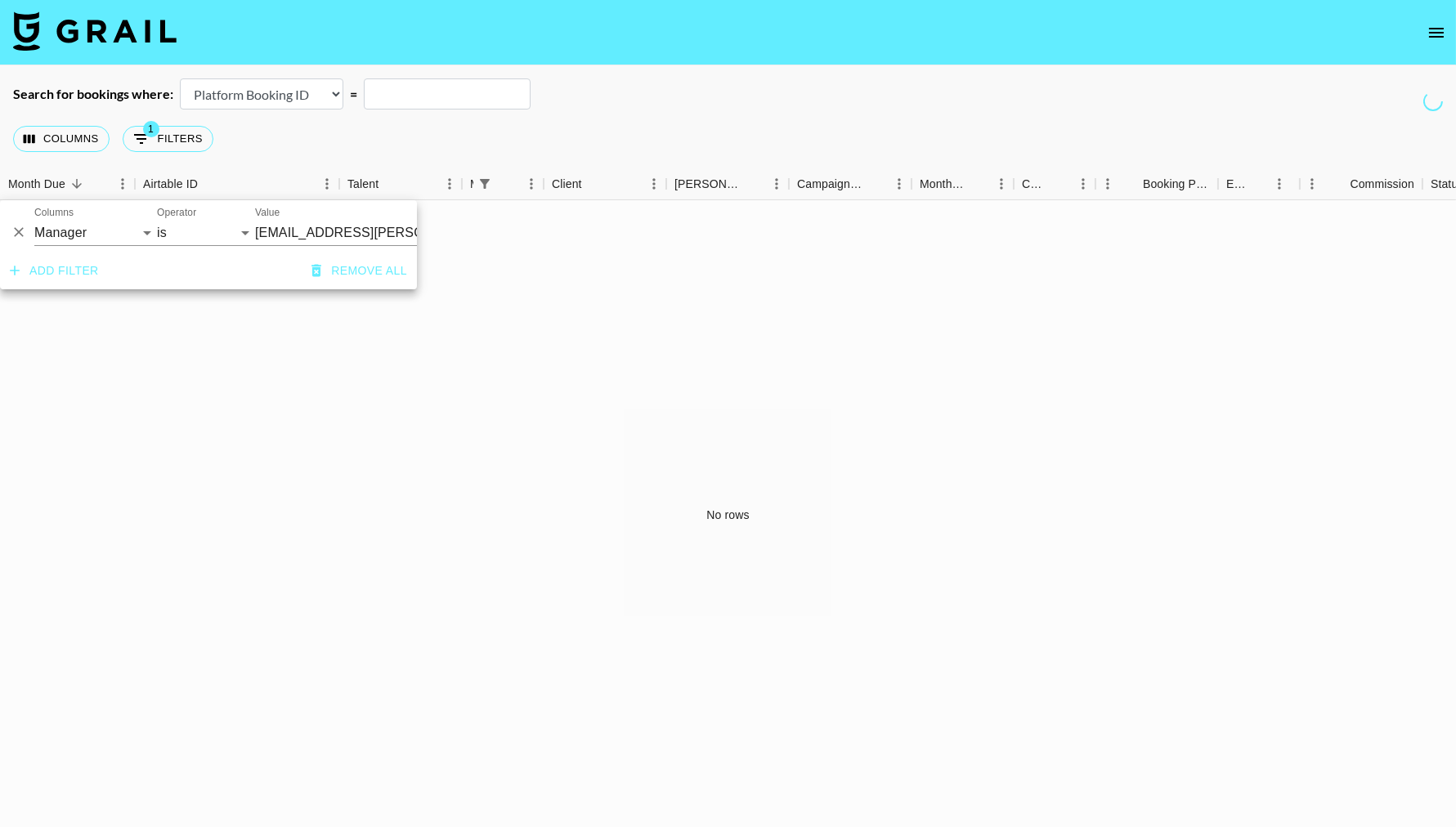
click at [323, 242] on input "[EMAIL_ADDRESS][PERSON_NAME][DOMAIN_NAME]" at bounding box center [355, 232] width 199 height 25
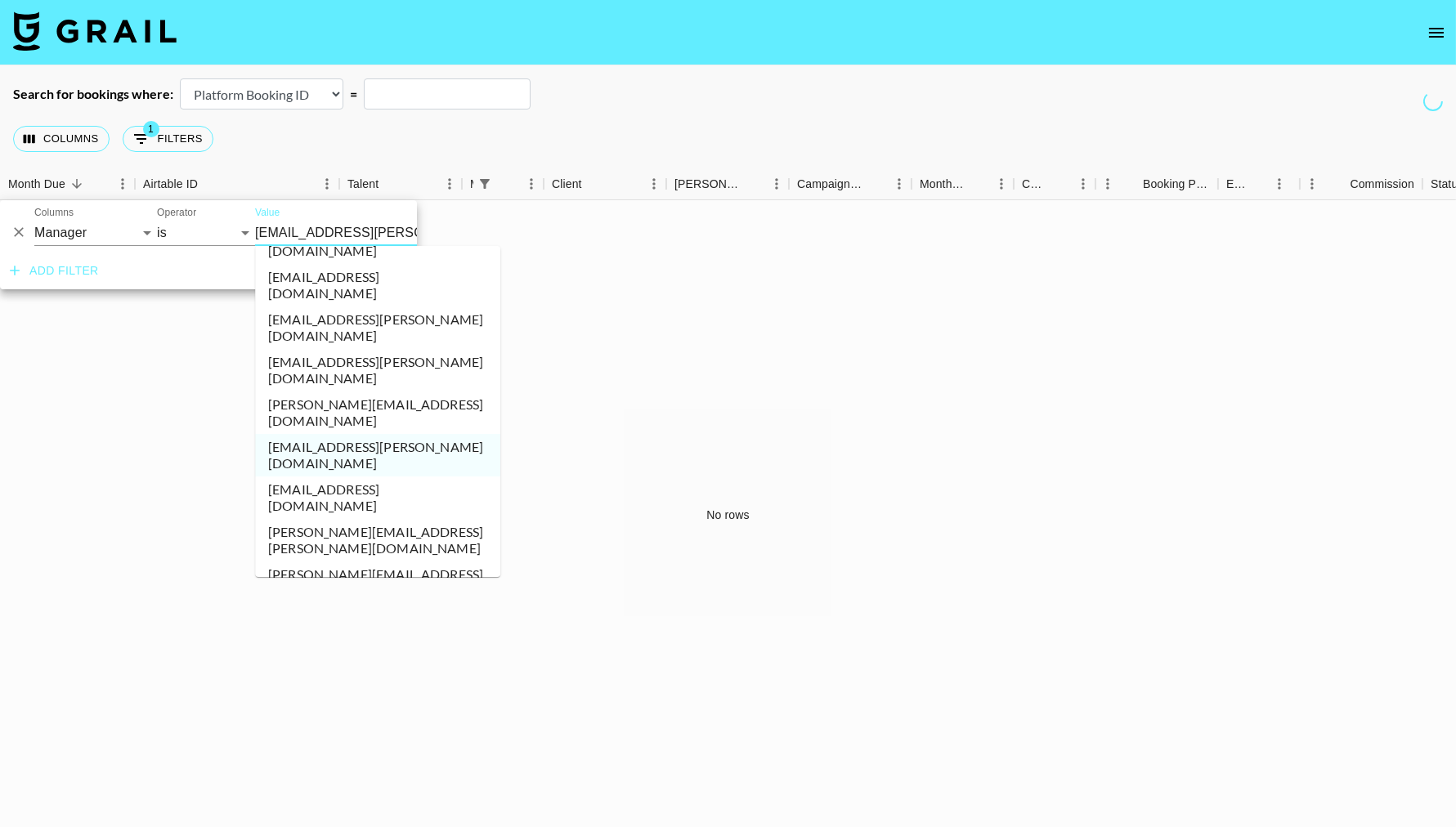
scroll to position [791, 0]
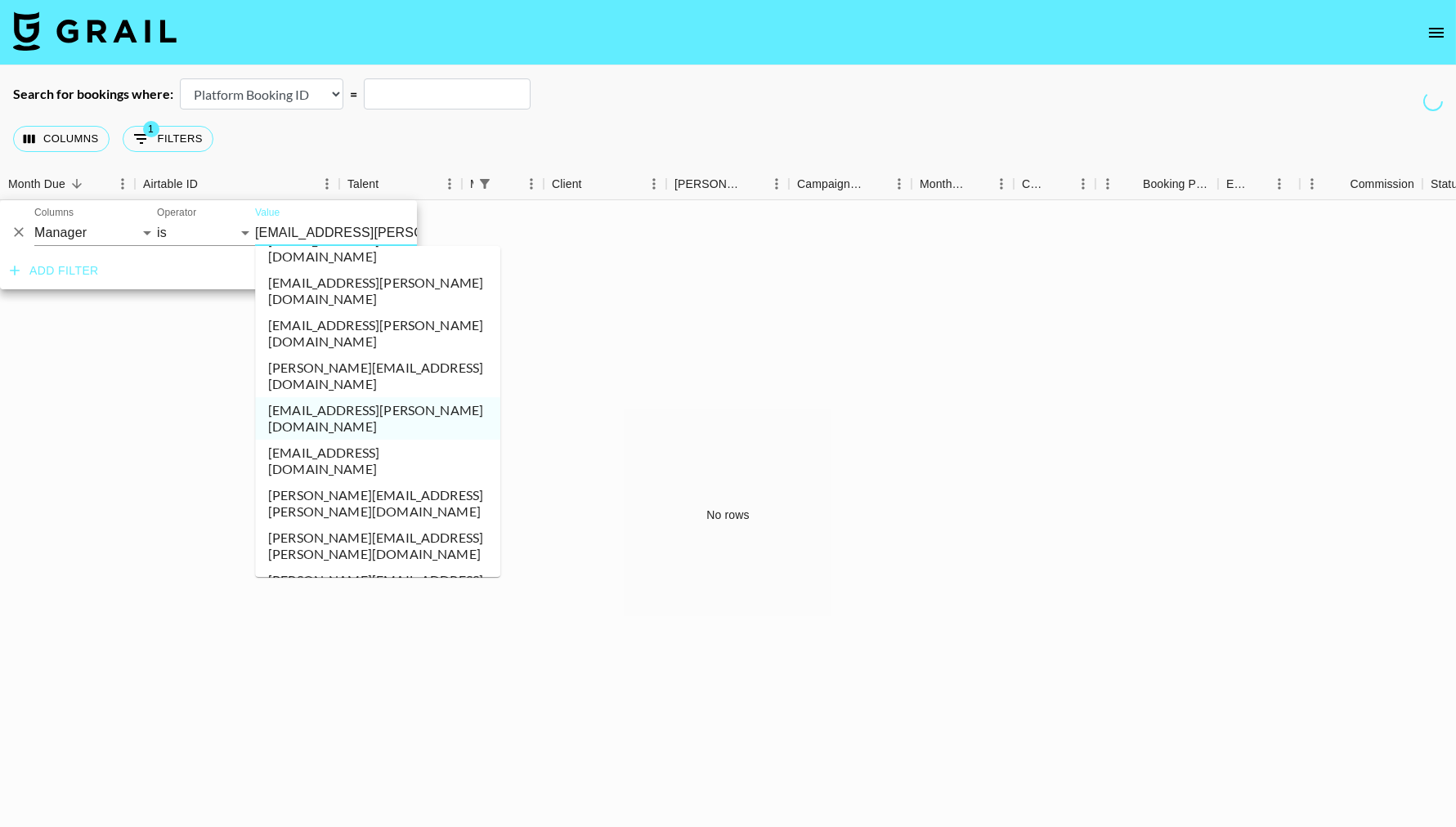
type input "[PERSON_NAME][EMAIL_ADDRESS][DOMAIN_NAME]"
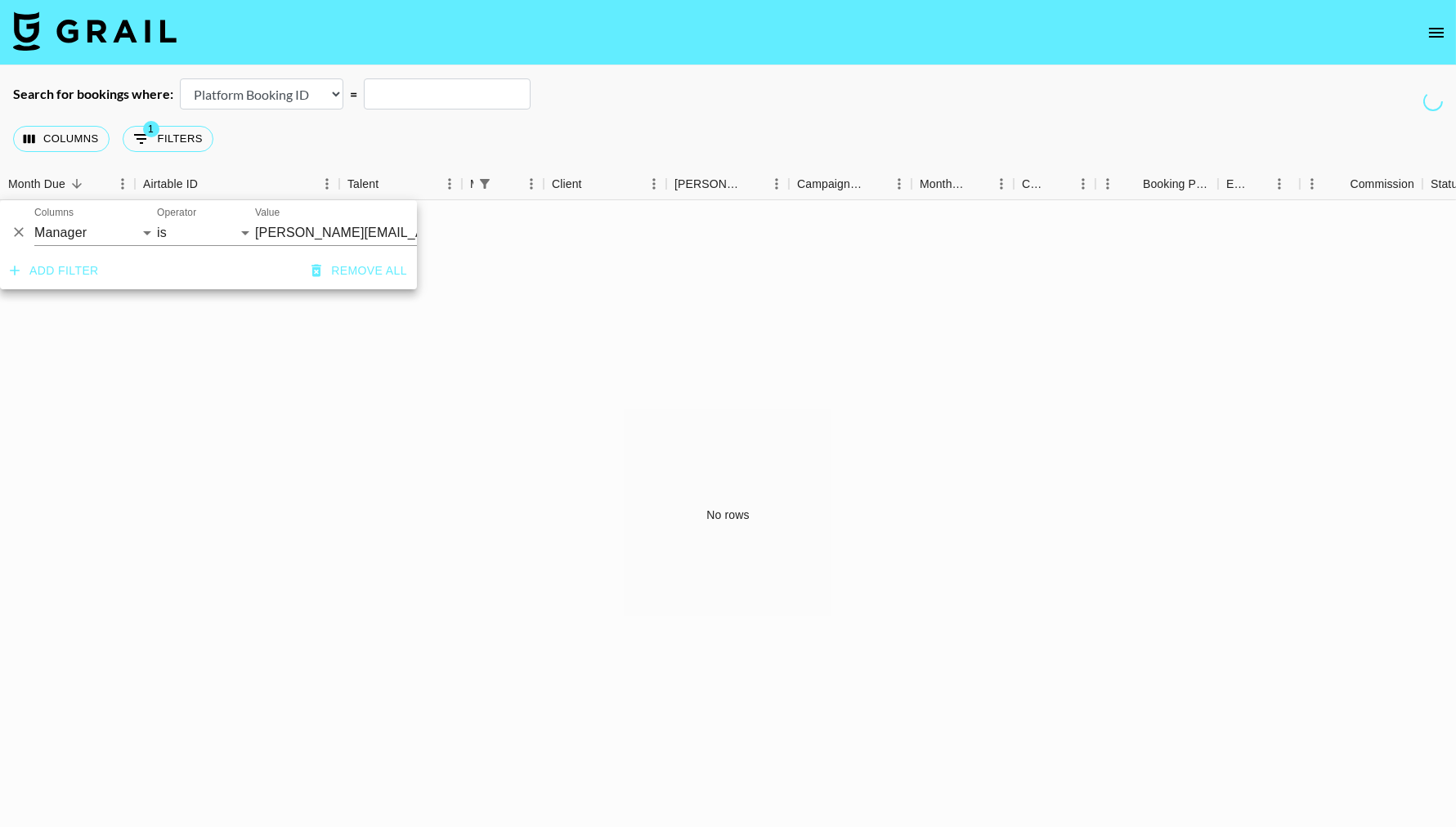
click at [345, 505] on div "No rows" at bounding box center [728, 515] width 1456 height 630
click at [1437, 39] on icon "open drawer" at bounding box center [1436, 33] width 19 height 19
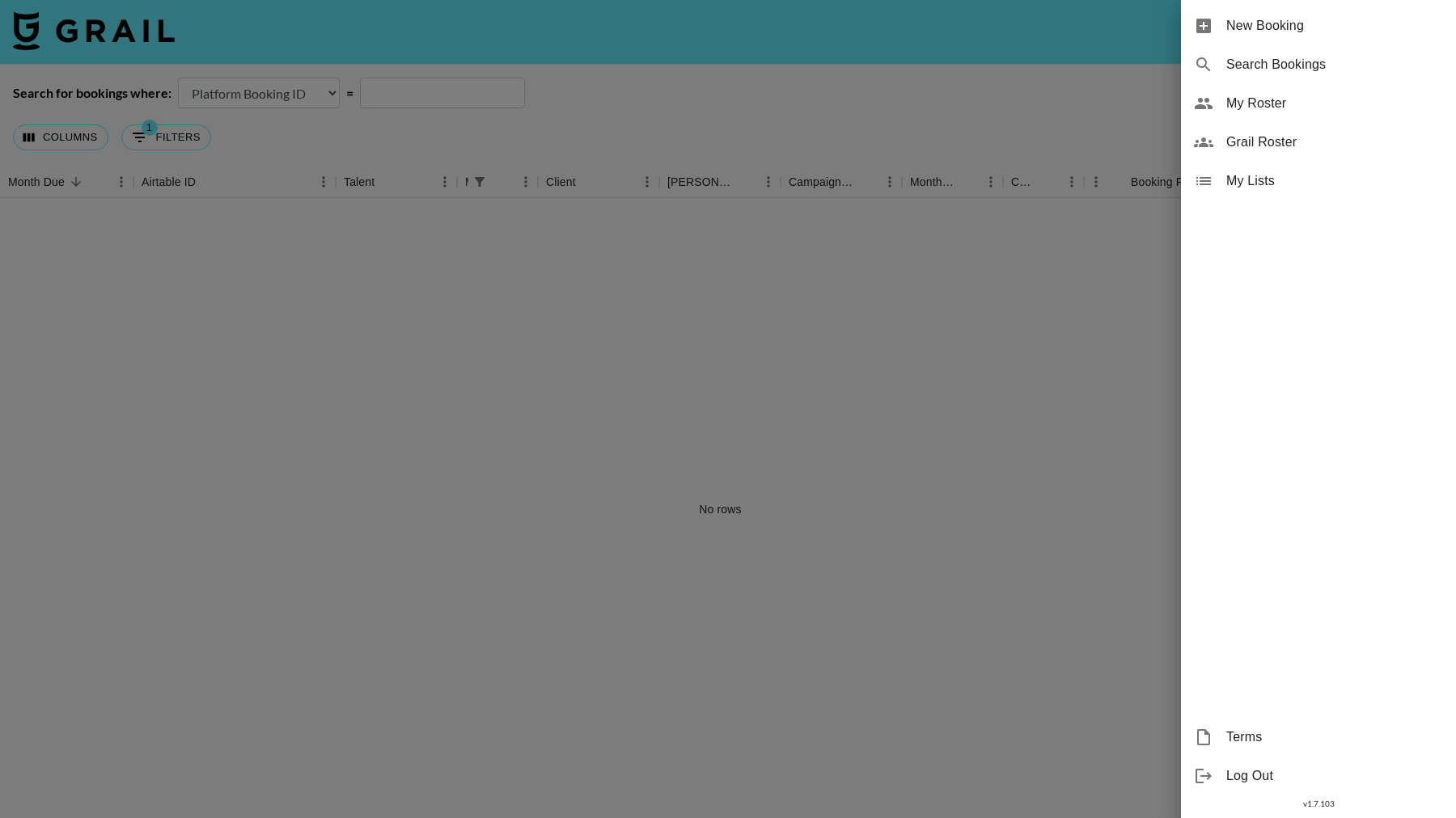
click at [1275, 99] on span "My Roster" at bounding box center [1334, 104] width 216 height 19
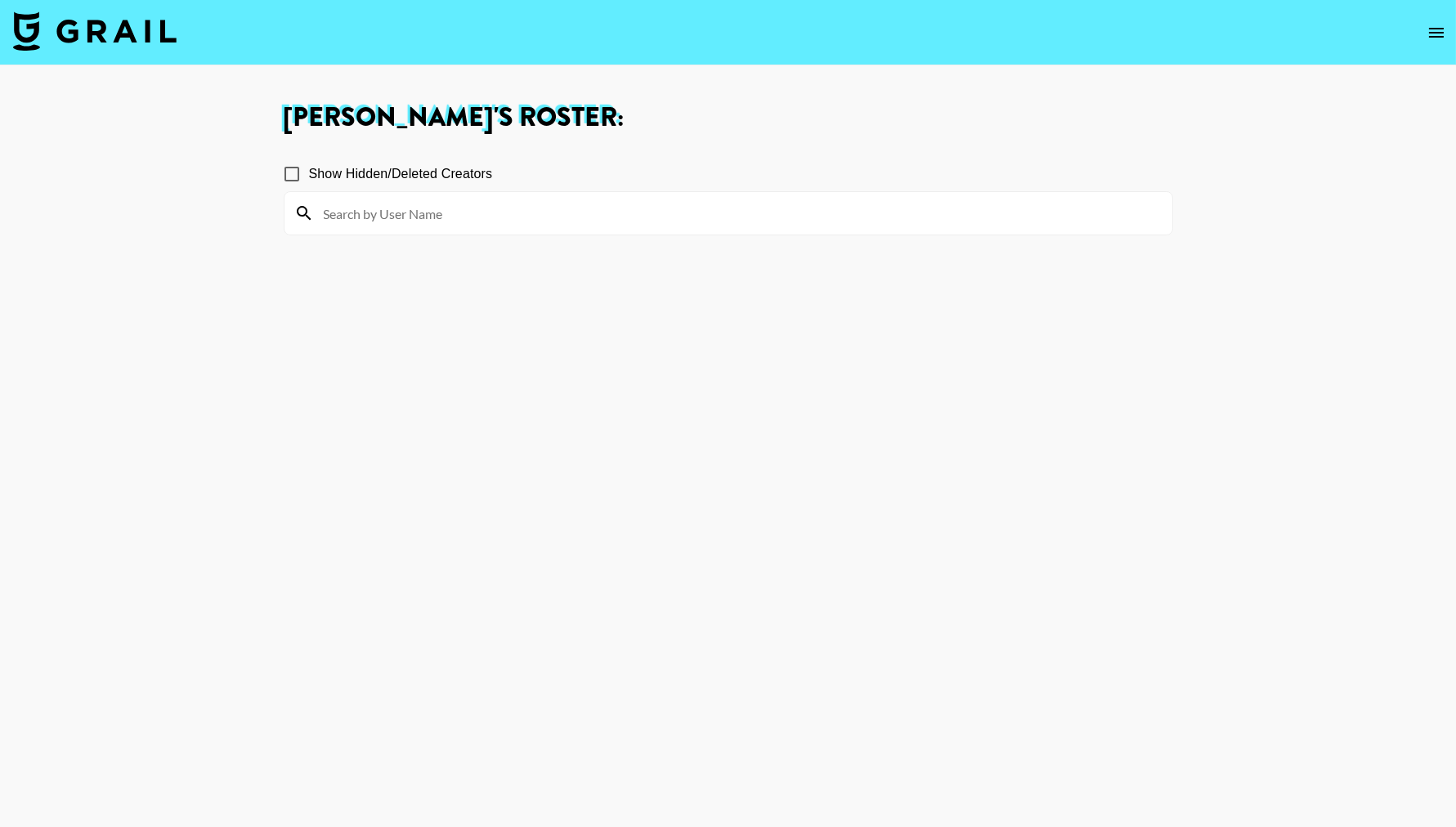
click at [280, 169] on input "Show Hidden/Deleted Creators" at bounding box center [291, 174] width 34 height 34
checkbox input "true"
click at [385, 218] on input at bounding box center [737, 213] width 848 height 26
click at [358, 219] on input "ssiienna" at bounding box center [737, 213] width 848 height 26
click at [389, 219] on input "ssiiena" at bounding box center [737, 213] width 848 height 26
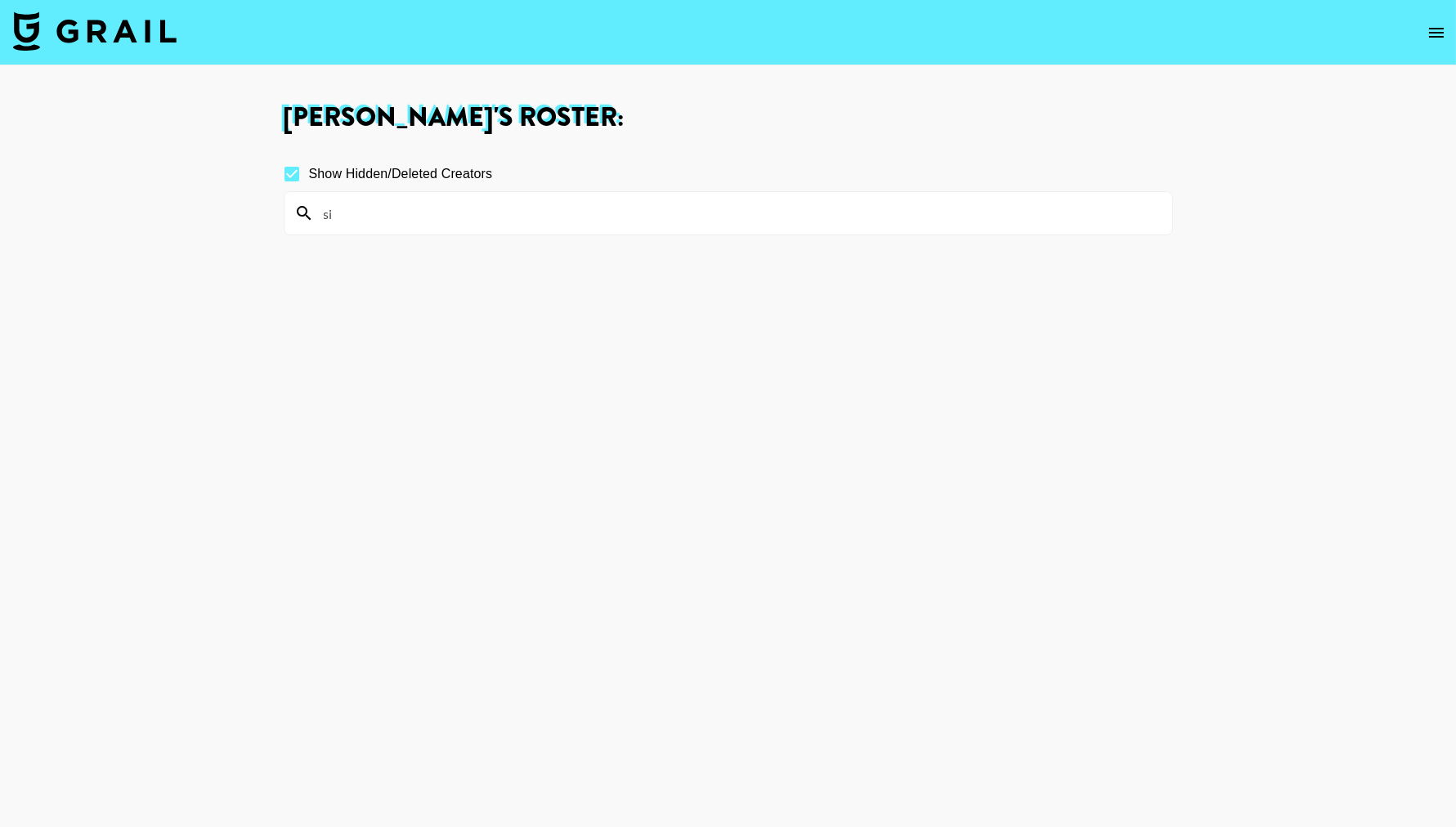
type input "s"
click at [362, 345] on section "Show Hidden/Deleted Creators" at bounding box center [728, 492] width 889 height 697
click at [1435, 24] on icon "open drawer" at bounding box center [1436, 33] width 19 height 19
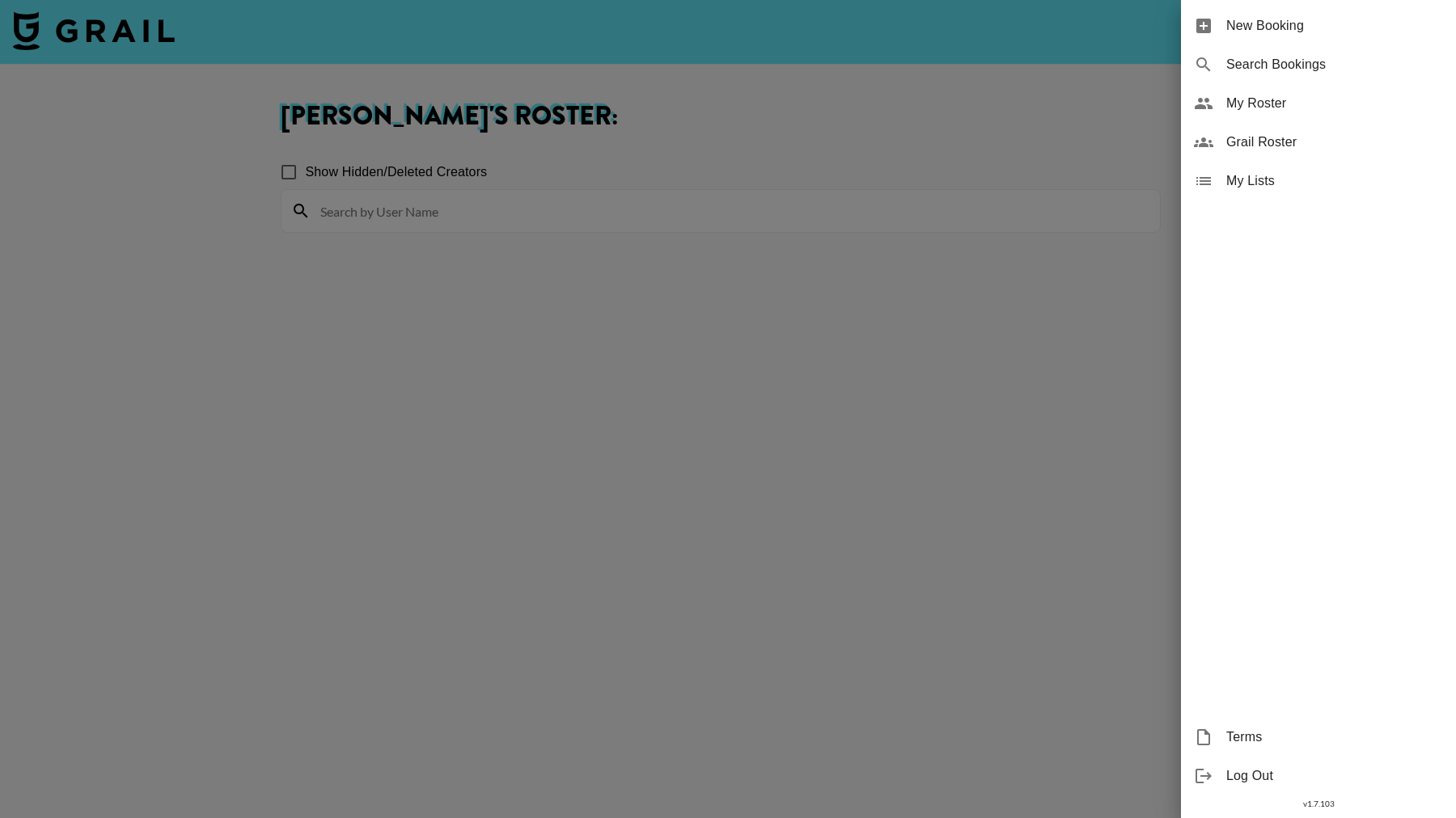
click at [1278, 136] on span "Grail Roster" at bounding box center [1334, 142] width 216 height 19
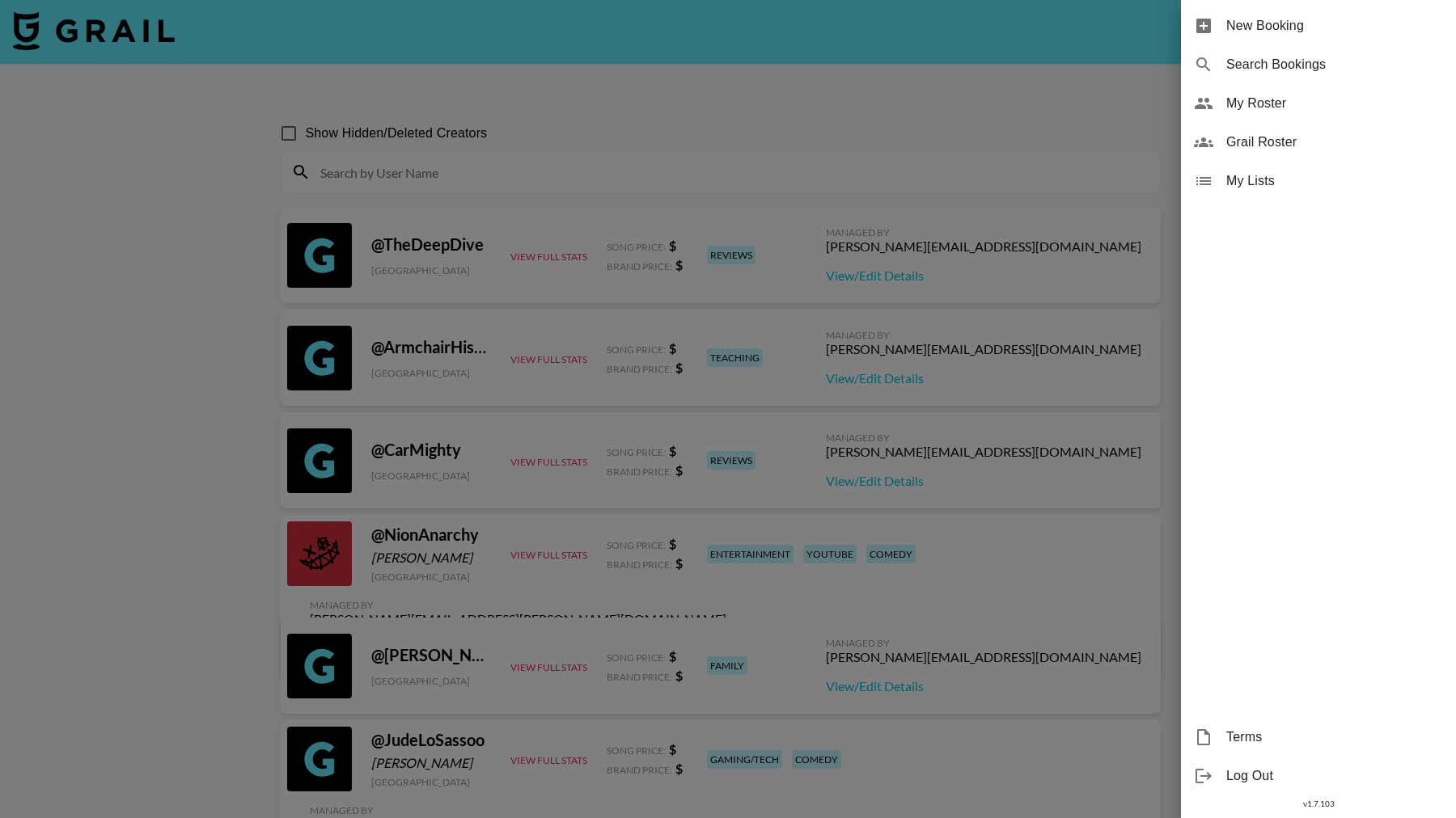
click at [402, 185] on div at bounding box center [728, 409] width 1456 height 818
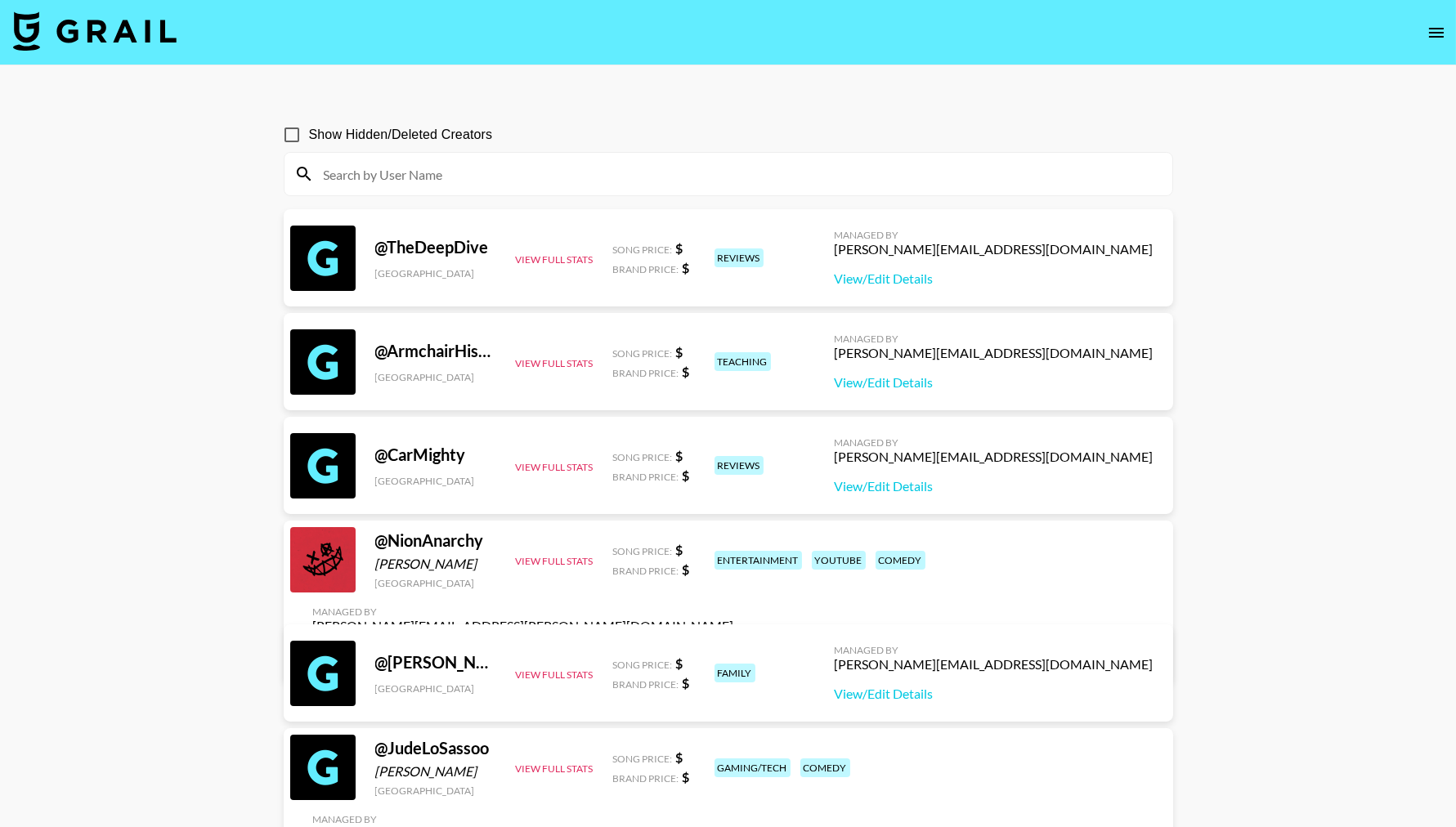
click at [394, 170] on input at bounding box center [737, 174] width 848 height 26
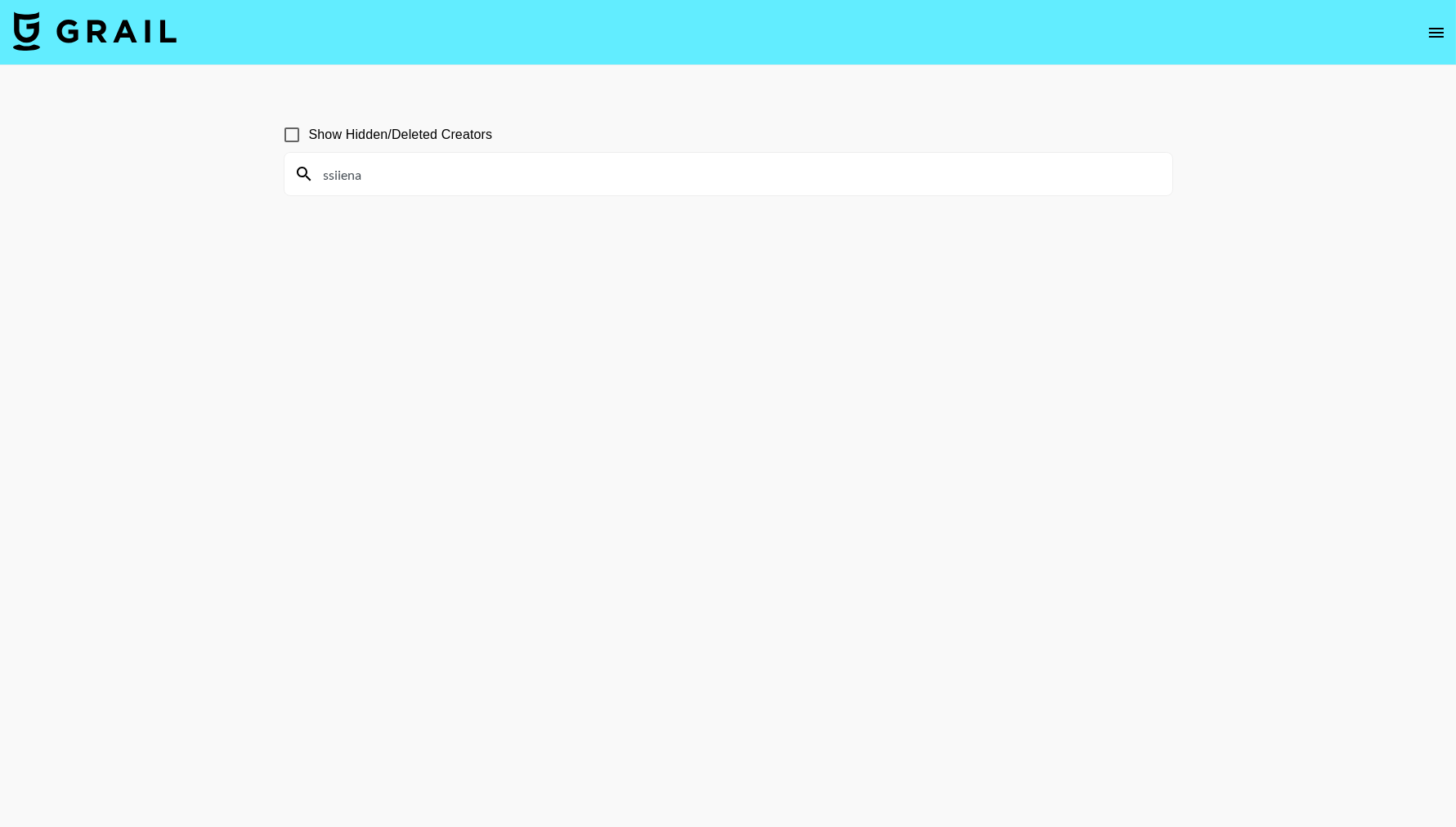
type input "ssiiena"
click at [288, 129] on input "Show Hidden/Deleted Creators" at bounding box center [291, 134] width 34 height 34
checkbox input "true"
click at [379, 170] on input "ssiiena" at bounding box center [737, 174] width 848 height 26
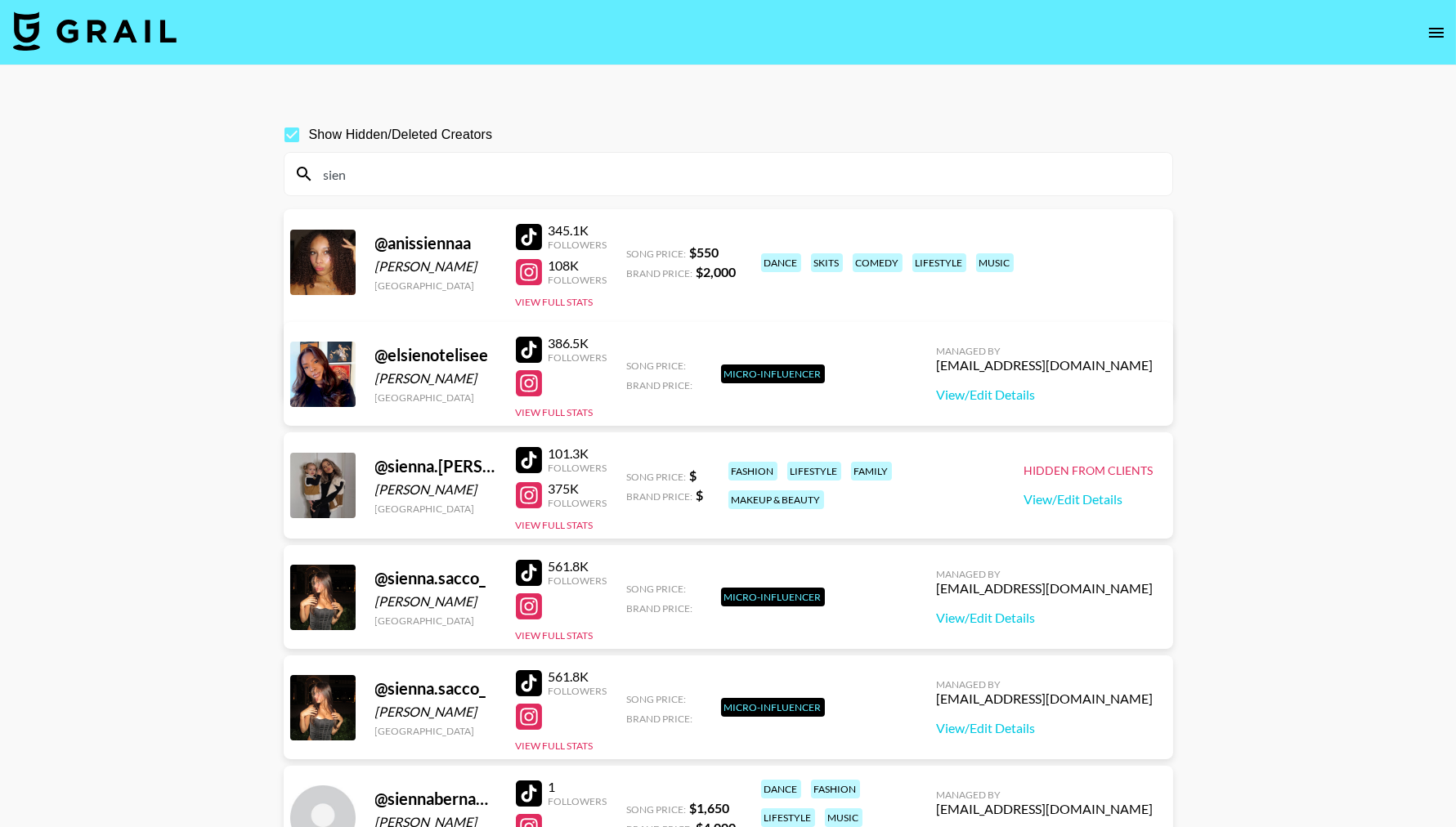
click at [451, 178] on input "sien" at bounding box center [737, 174] width 848 height 26
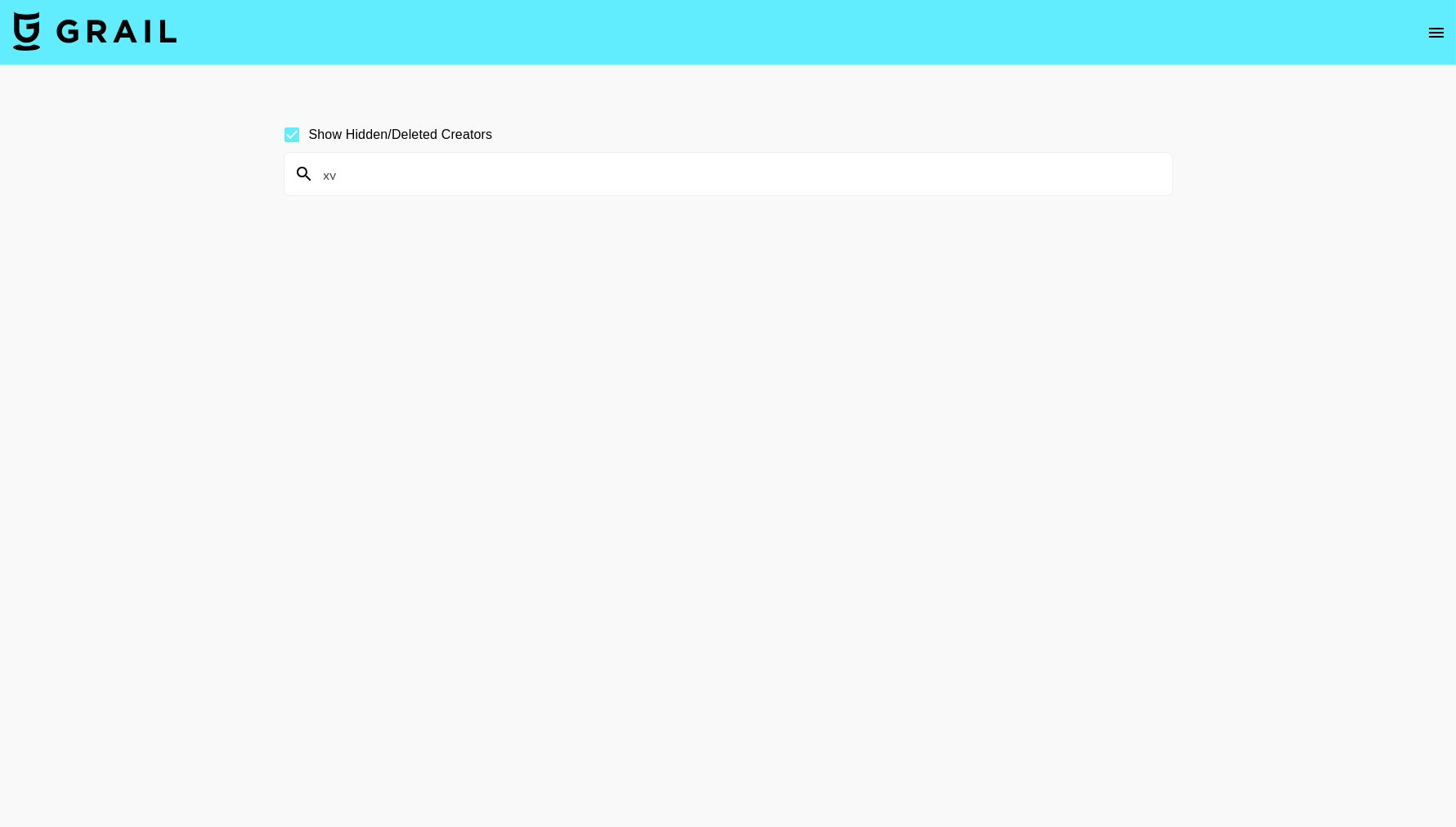
type input "x"
click at [425, 176] on input "teachingin" at bounding box center [737, 174] width 848 height 26
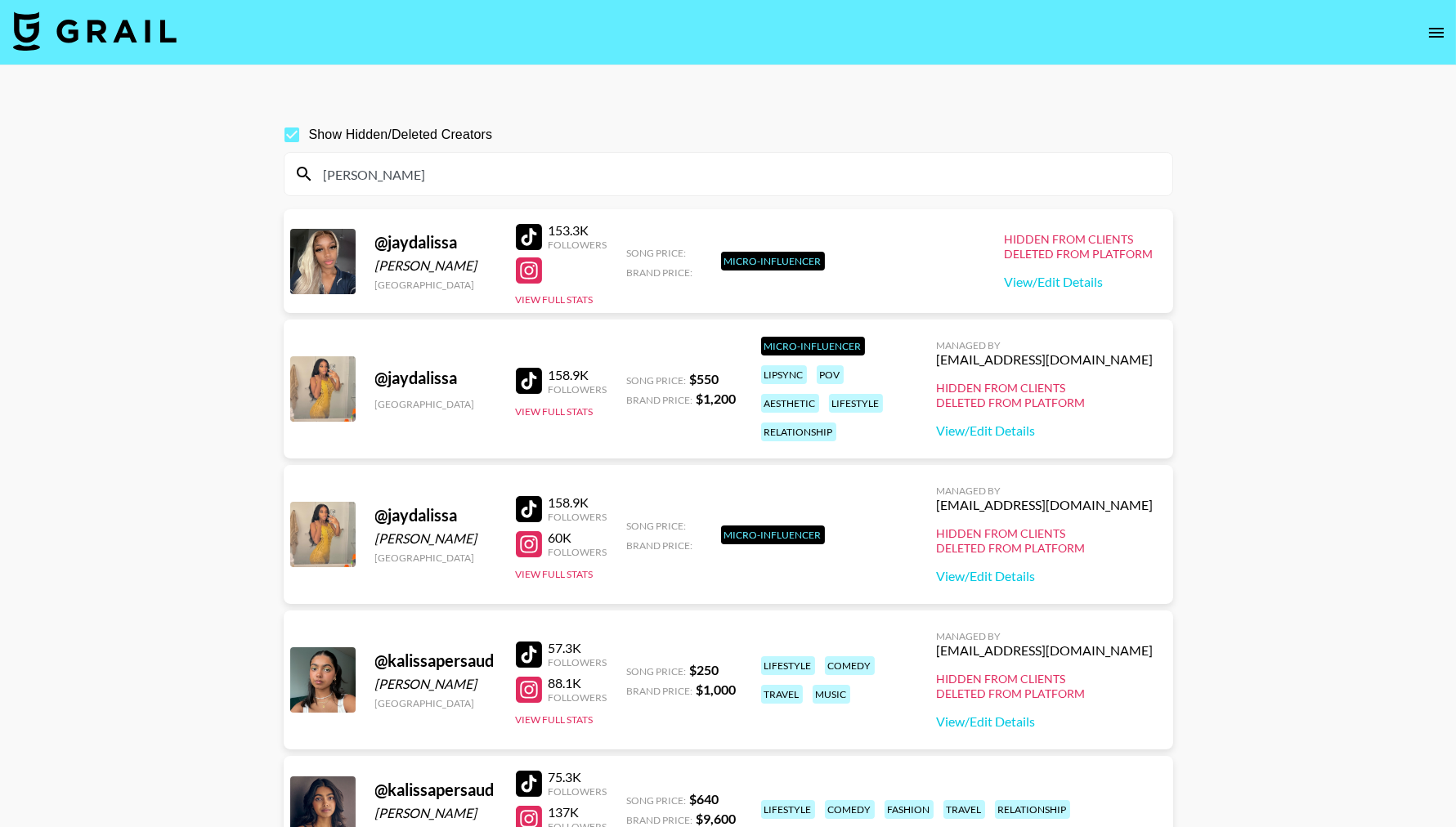
click at [394, 175] on input "alissa" at bounding box center [737, 174] width 848 height 26
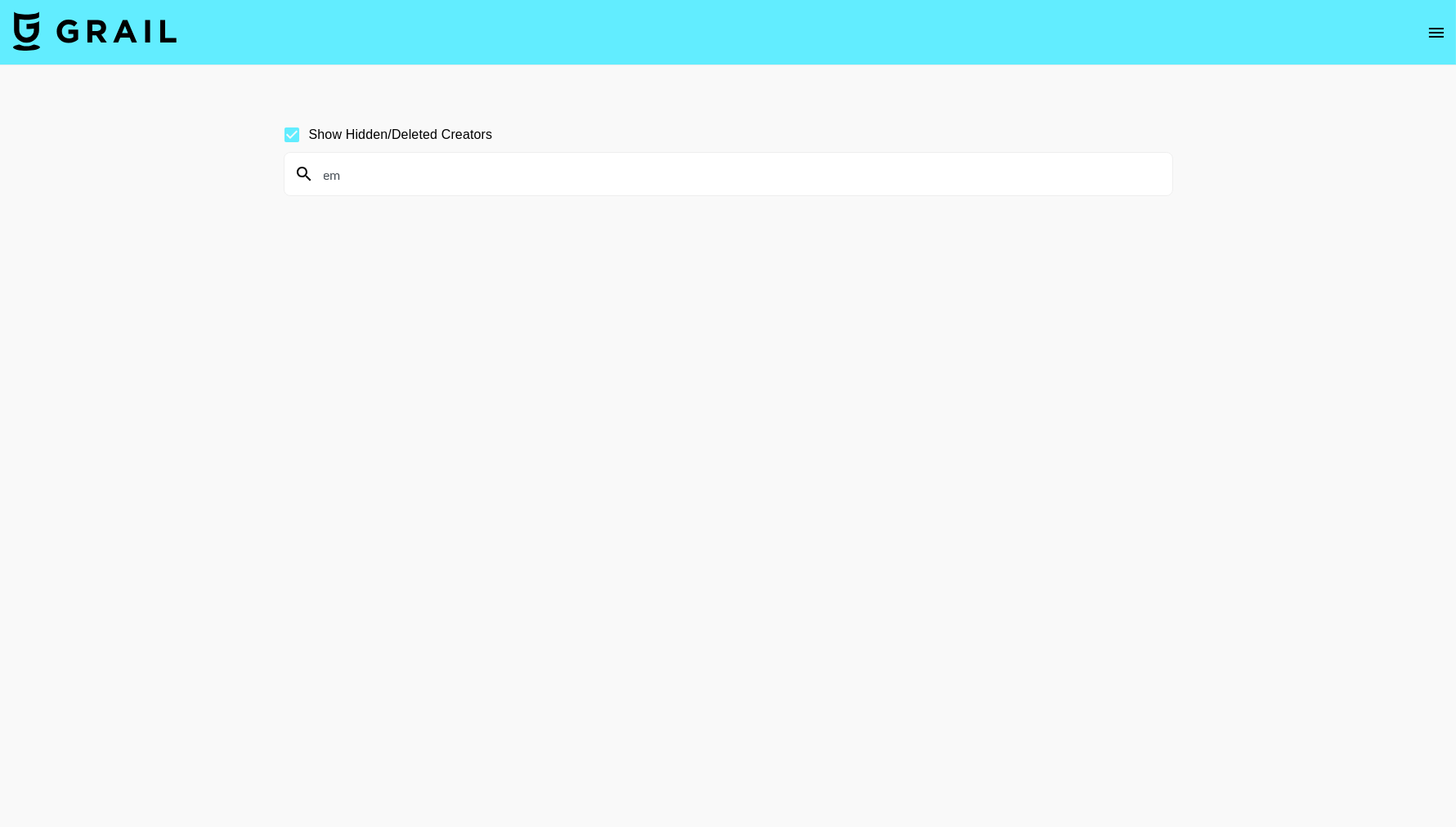
type input "e"
